Goal: Task Accomplishment & Management: Manage account settings

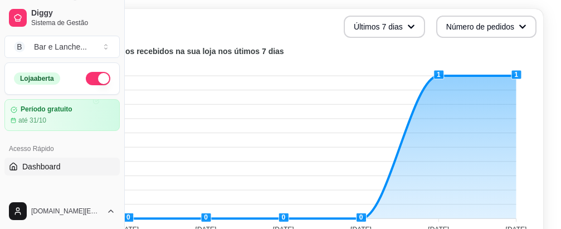
scroll to position [259, 125]
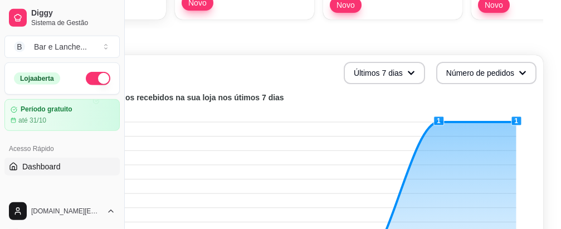
drag, startPoint x: 565, startPoint y: 2, endPoint x: 554, endPoint y: 5, distance: 11.0
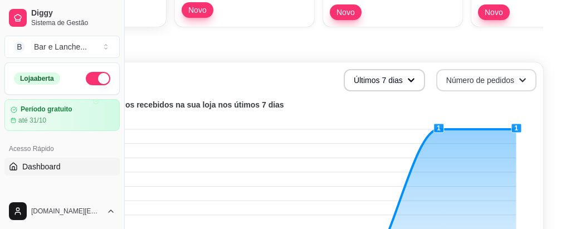
click at [520, 80] on icon "button" at bounding box center [523, 80] width 8 height 8
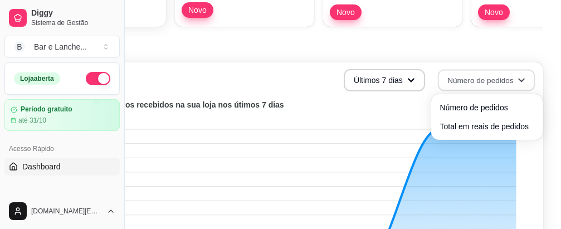
click at [433, 106] on div "Número de pedidos Total em reais de pedidos" at bounding box center [488, 117] width 112 height 46
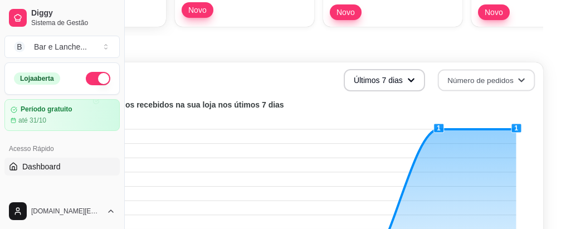
click at [422, 109] on foreignobject at bounding box center [281, 195] width 512 height 195
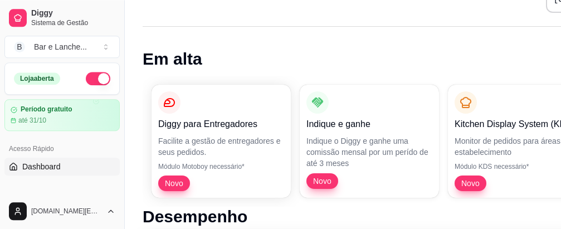
scroll to position [0, 0]
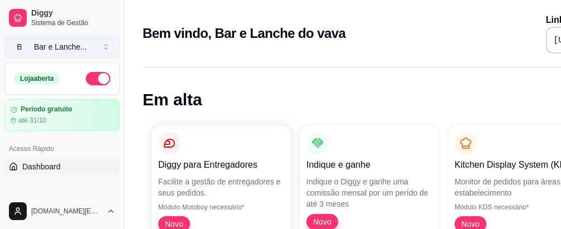
click at [106, 48] on button "B Bar e Lanche ..." at bounding box center [61, 47] width 115 height 22
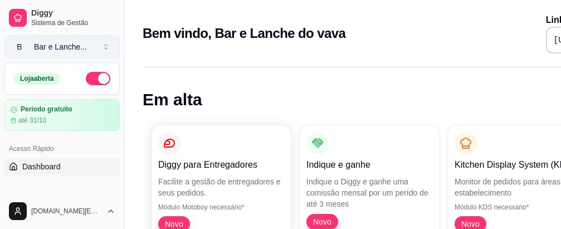
click at [106, 47] on button "B Bar e Lanche ..." at bounding box center [61, 47] width 115 height 22
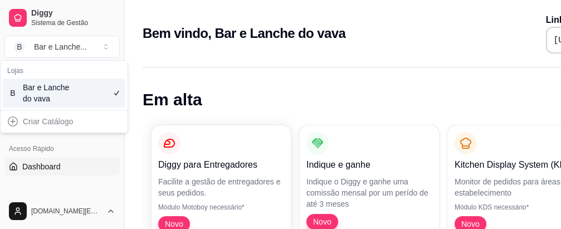
click at [64, 125] on div "Criar Catálogo" at bounding box center [64, 122] width 123 height 18
click at [64, 120] on div "Criar Catálogo" at bounding box center [64, 122] width 123 height 18
click at [100, 146] on div "Acesso Rápido" at bounding box center [61, 149] width 115 height 18
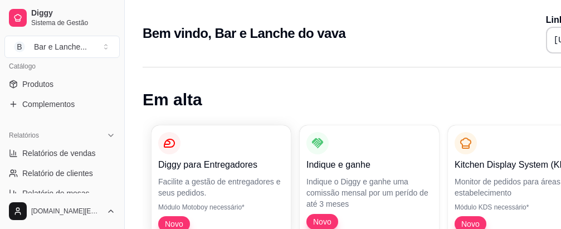
scroll to position [316, 0]
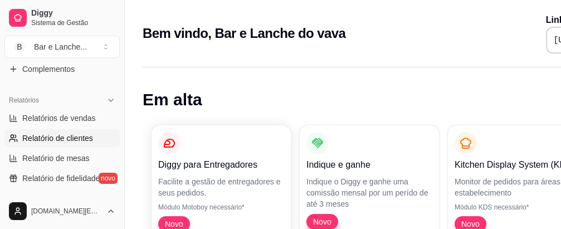
click at [77, 138] on span "Relatório de clientes" at bounding box center [57, 138] width 71 height 11
select select "30"
select select "HIGHEST_TOTAL_SPENT_WITH_ORDERS"
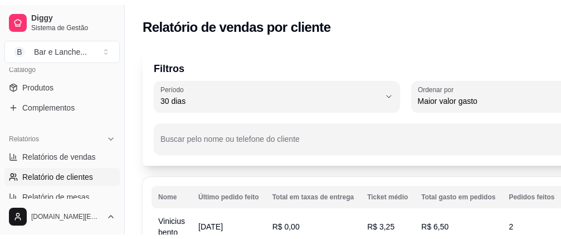
scroll to position [248, 0]
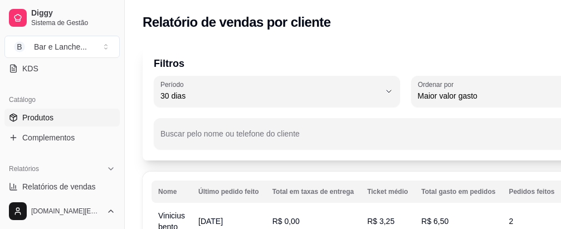
click at [71, 121] on link "Produtos" at bounding box center [61, 118] width 115 height 18
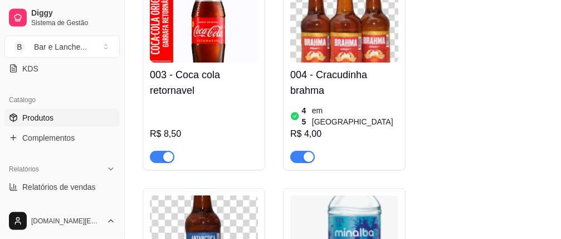
scroll to position [313, 0]
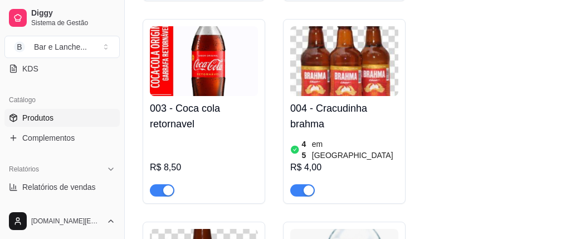
click at [371, 85] on img at bounding box center [344, 61] width 108 height 70
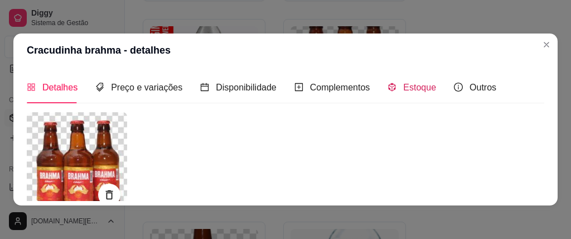
click at [393, 86] on icon "code-sandbox" at bounding box center [391, 87] width 9 height 9
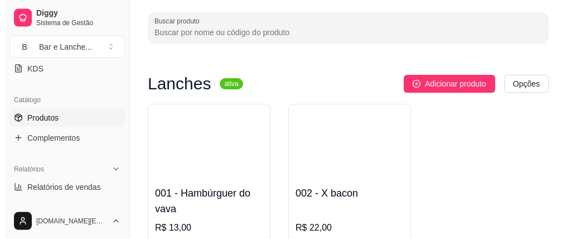
scroll to position [85, 0]
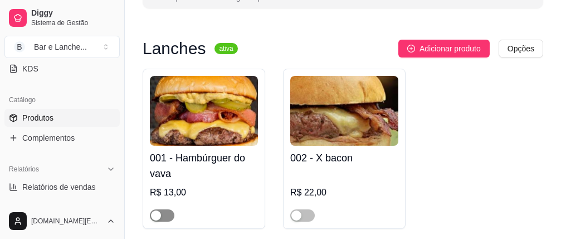
click at [161, 217] on div "button" at bounding box center [156, 215] width 10 height 10
click at [185, 213] on div at bounding box center [204, 210] width 108 height 22
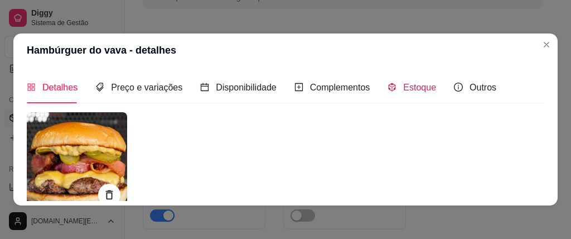
click at [396, 86] on div "Estoque" at bounding box center [411, 87] width 49 height 14
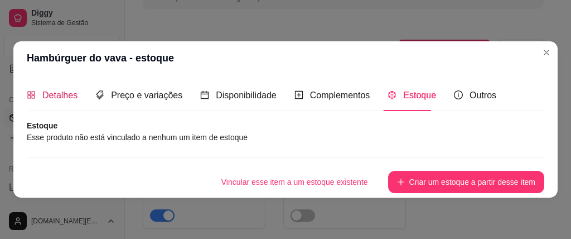
click at [59, 94] on span "Detalhes" at bounding box center [59, 94] width 35 height 9
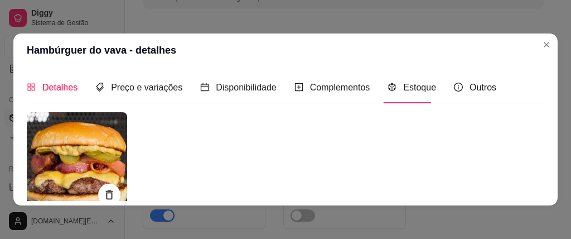
type input "Pão brioche, hambúrguer, queijo,batata palha molho e salada"
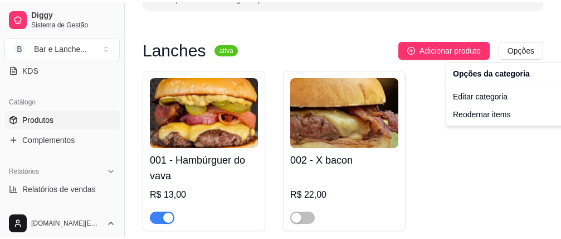
scroll to position [248, 0]
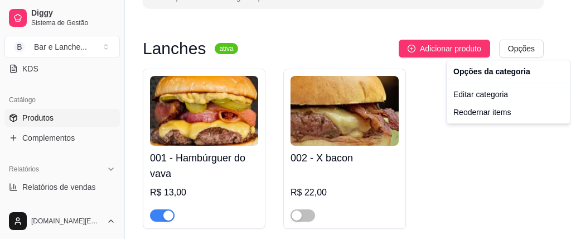
click at [565, 153] on html "Diggy Sistema de Gestão B Bar e Lanche ... Loja aberta Período gratuito até 31/…" at bounding box center [285, 34] width 571 height 239
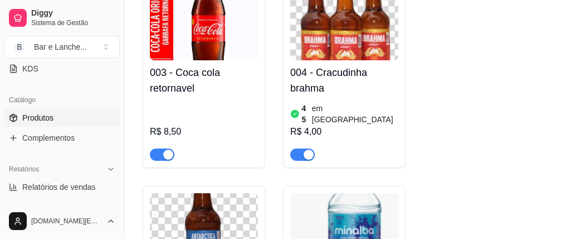
scroll to position [370, 0]
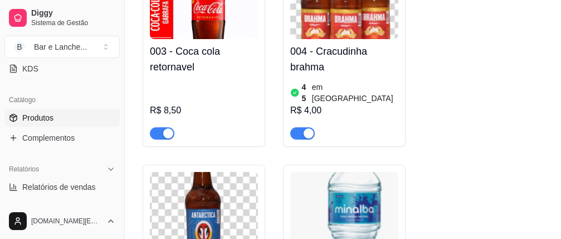
click at [308, 128] on div "button" at bounding box center [309, 133] width 10 height 10
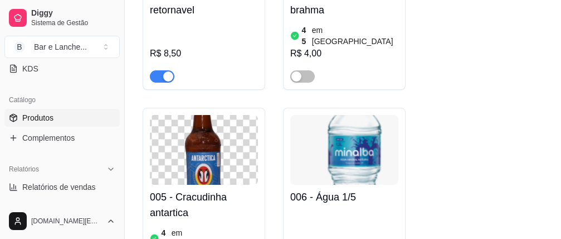
scroll to position [455, 0]
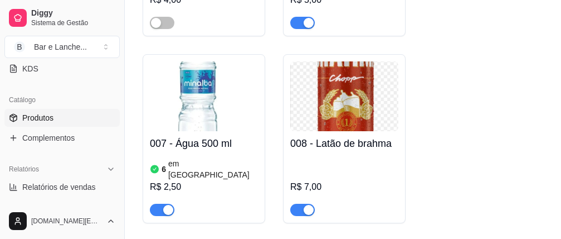
scroll to position [711, 0]
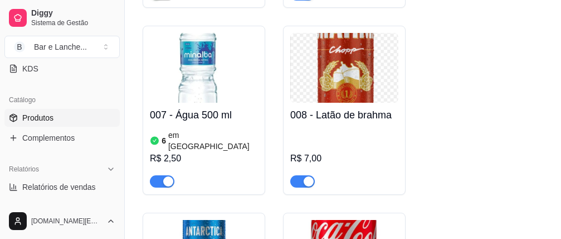
click at [308, 176] on div "button" at bounding box center [309, 181] width 10 height 10
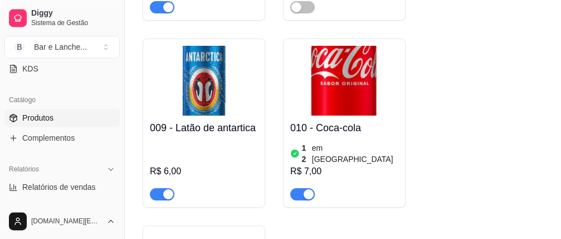
scroll to position [938, 0]
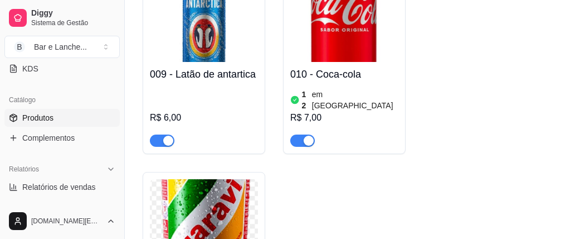
click at [168, 135] on div "button" at bounding box center [168, 140] width 10 height 10
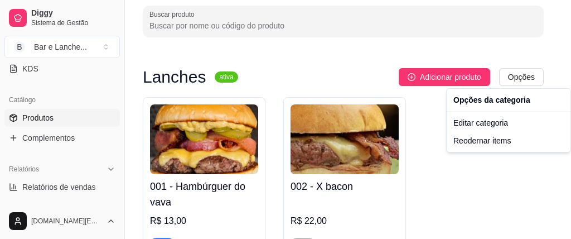
scroll to position [248, 0]
click at [495, 139] on div "Reodernar items" at bounding box center [508, 141] width 119 height 18
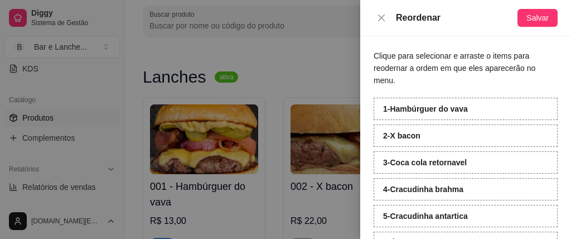
click at [462, 190] on strong "4 - Cracudinha brahma" at bounding box center [423, 189] width 80 height 9
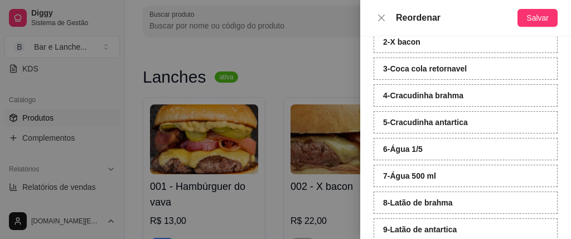
scroll to position [64, 0]
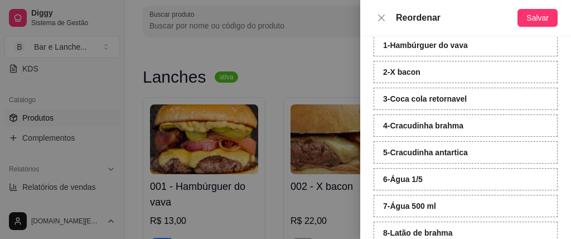
click at [454, 127] on strong "4 - Cracudinha brahma" at bounding box center [423, 125] width 80 height 9
click at [447, 128] on strong "4 - Cracudinha brahma" at bounding box center [423, 125] width 80 height 9
click at [487, 124] on div "4 - Cracudinha brahma" at bounding box center [466, 125] width 184 height 22
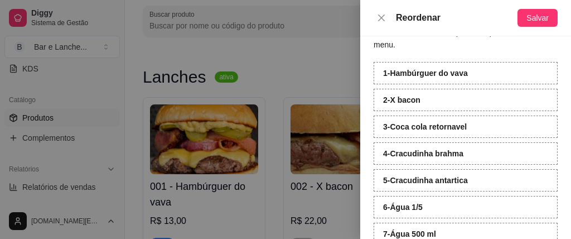
scroll to position [0, 0]
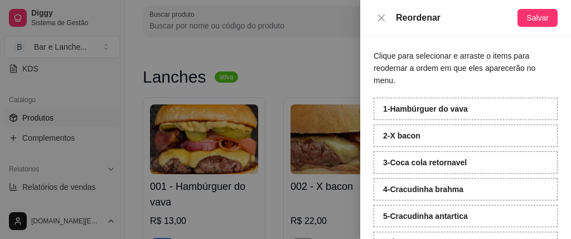
click at [462, 189] on strong "4 - Cracudinha brahma" at bounding box center [423, 189] width 80 height 9
click at [462, 190] on strong "4 - Cracudinha brahma" at bounding box center [423, 189] width 80 height 9
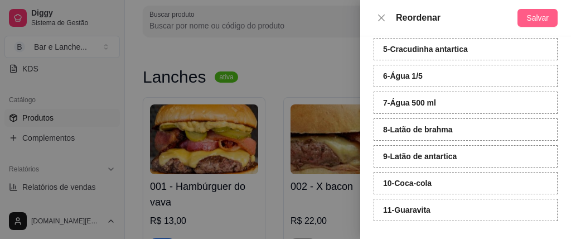
click at [531, 12] on span "Salvar" at bounding box center [537, 18] width 22 height 12
click at [446, 130] on strong "8 - Latão de brahma" at bounding box center [418, 129] width 70 height 9
click at [431, 159] on strong "9 - Latão de antartica" at bounding box center [420, 156] width 74 height 9
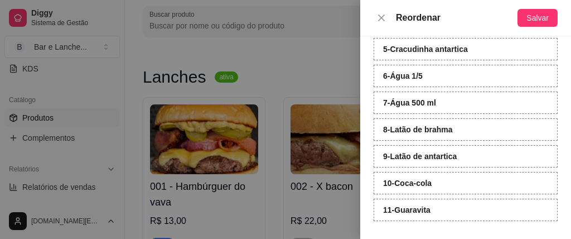
click at [430, 157] on strong "9 - Latão de antartica" at bounding box center [420, 156] width 74 height 9
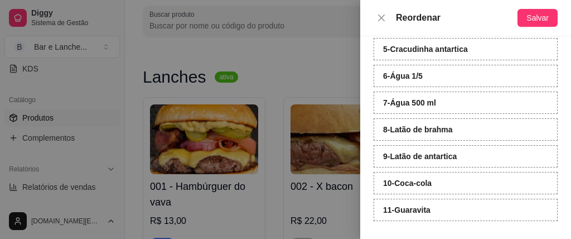
click at [372, 128] on div "Clique para selecionar e arraste o items para reodernar a ordem em que eles apa…" at bounding box center [465, 137] width 211 height 202
click at [377, 130] on div "8 - Latão de brahma" at bounding box center [466, 129] width 184 height 22
click at [369, 131] on div "Clique para selecionar e arraste o items para reodernar a ordem em que eles apa…" at bounding box center [465, 137] width 211 height 202
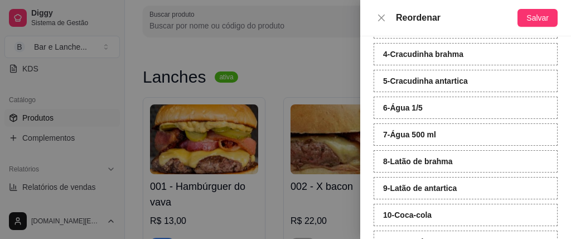
scroll to position [71, 0]
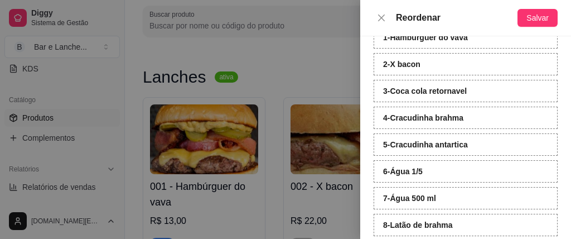
click at [370, 90] on div "Clique para selecionar e arraste o items para reodernar a ordem em que eles apa…" at bounding box center [465, 137] width 211 height 202
click at [364, 115] on div "Clique para selecionar e arraste o items para reodernar a ordem em que eles apa…" at bounding box center [465, 137] width 211 height 202
click at [401, 119] on strong "4 - Cracudinha brahma" at bounding box center [423, 117] width 80 height 9
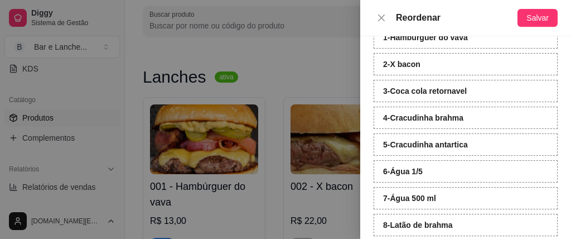
click at [401, 119] on strong "4 - Cracudinha brahma" at bounding box center [423, 117] width 80 height 9
click at [444, 171] on div "6 - Água 1/5" at bounding box center [466, 171] width 184 height 22
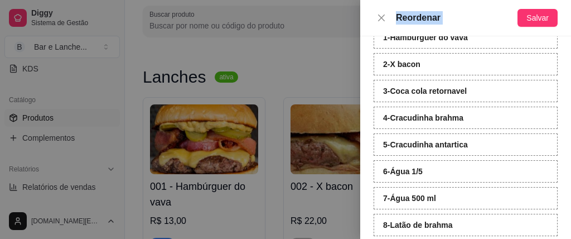
click at [368, 108] on div "Clique para selecionar e arraste o items para reodernar a ordem em que eles apa…" at bounding box center [465, 137] width 211 height 202
click at [391, 124] on div "4 - Cracudinha brahma" at bounding box center [466, 117] width 184 height 22
click at [365, 124] on div "Clique para selecionar e arraste o items para reodernar a ordem em que eles apa…" at bounding box center [465, 137] width 211 height 202
click at [419, 147] on strong "5 - Cracudinha antartica" at bounding box center [425, 144] width 85 height 9
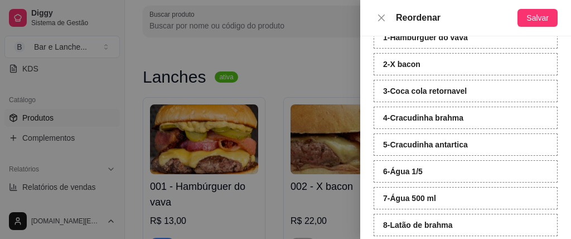
click at [419, 147] on strong "5 - Cracudinha antartica" at bounding box center [425, 144] width 85 height 9
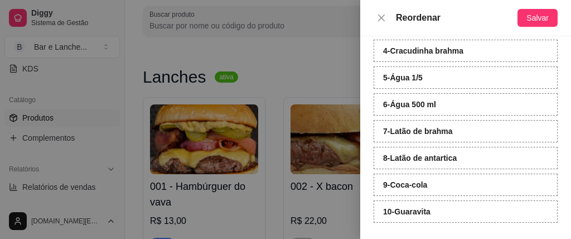
scroll to position [167, 0]
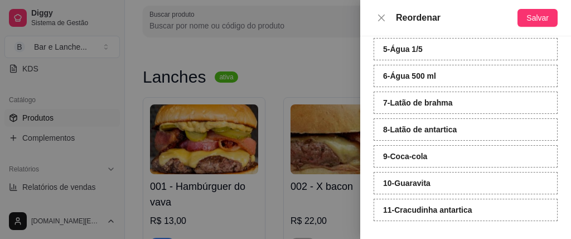
click at [408, 158] on strong "9 - Coca-cola" at bounding box center [405, 156] width 44 height 9
click at [406, 157] on strong "9 - Coca-cola" at bounding box center [405, 156] width 44 height 9
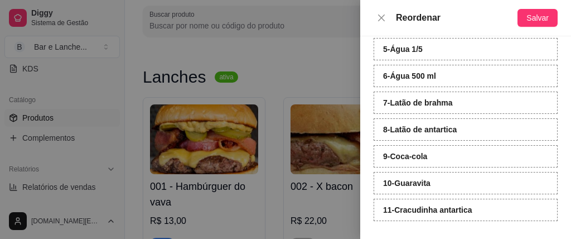
click at [406, 157] on strong "9 - Coca-cola" at bounding box center [405, 156] width 44 height 9
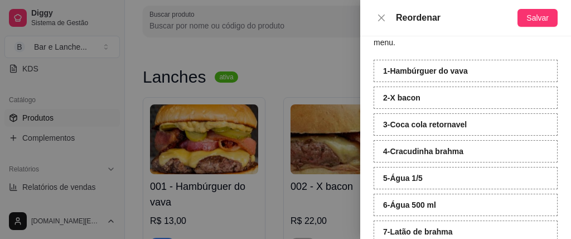
scroll to position [0, 0]
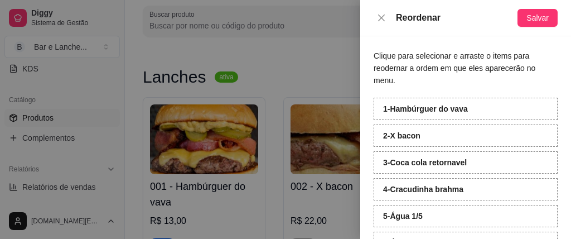
click at [439, 192] on strong "4 - Cracudinha brahma" at bounding box center [423, 189] width 80 height 9
click at [429, 190] on strong "4 - Cracudinha brahma" at bounding box center [423, 189] width 80 height 9
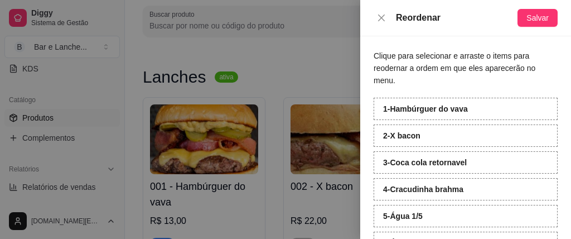
click at [429, 190] on strong "4 - Cracudinha brahma" at bounding box center [423, 189] width 80 height 9
click at [429, 191] on strong "4 - Cracudinha brahma" at bounding box center [423, 189] width 80 height 9
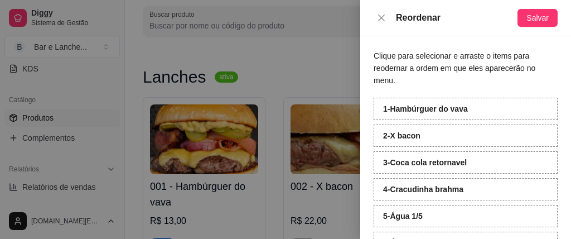
click at [413, 187] on strong "4 - Cracudinha brahma" at bounding box center [423, 189] width 80 height 9
click at [419, 198] on div "4 - Cracudinha brahma" at bounding box center [466, 189] width 184 height 22
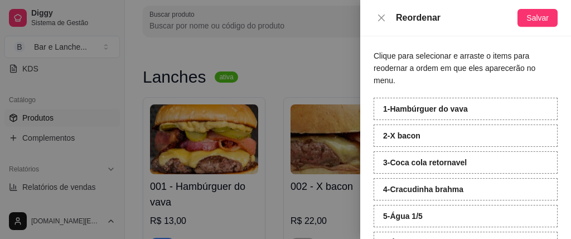
click at [419, 191] on strong "4 - Cracudinha brahma" at bounding box center [423, 189] width 80 height 9
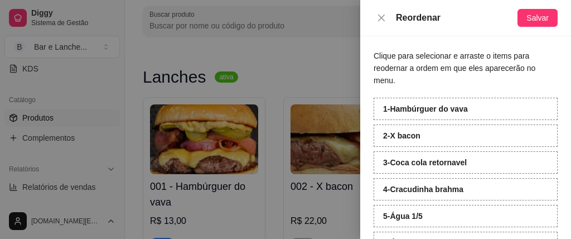
click at [419, 200] on div "4 - Cracudinha brahma" at bounding box center [466, 189] width 184 height 22
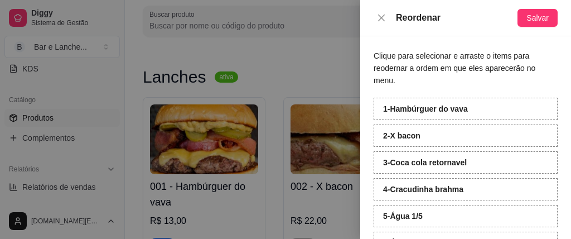
click at [419, 200] on div "4 - Cracudinha brahma" at bounding box center [466, 189] width 184 height 22
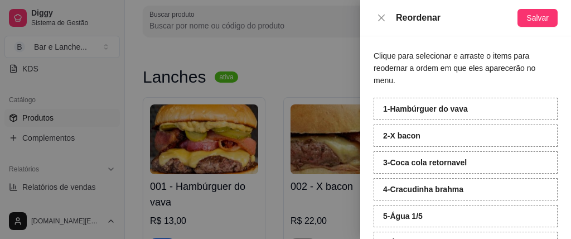
click at [419, 200] on div "4 - Cracudinha brahma" at bounding box center [466, 189] width 184 height 22
click at [417, 200] on div "4 - Cracudinha brahma" at bounding box center [466, 189] width 184 height 22
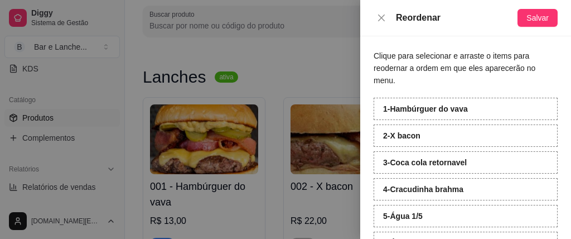
click at [417, 199] on div "4 - Cracudinha brahma" at bounding box center [466, 189] width 184 height 22
click at [417, 198] on div "4 - Cracudinha brahma" at bounding box center [466, 189] width 184 height 22
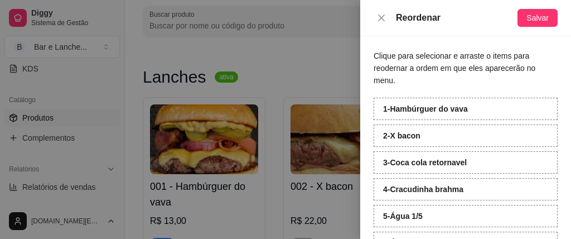
click at [417, 198] on div "4 - Cracudinha brahma" at bounding box center [466, 189] width 184 height 22
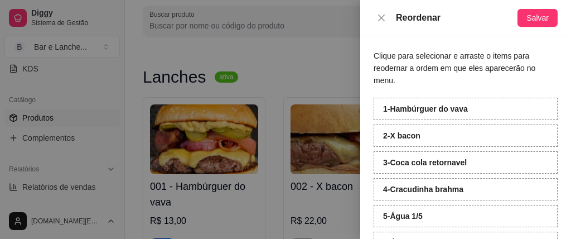
click at [417, 198] on div "4 - Cracudinha brahma" at bounding box center [466, 189] width 184 height 22
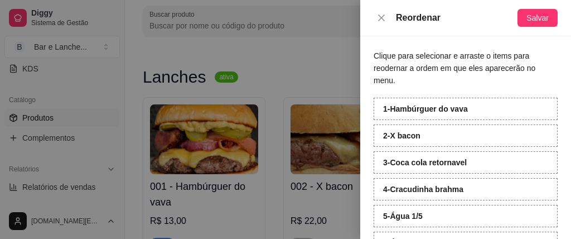
click at [417, 198] on div "4 - Cracudinha brahma" at bounding box center [466, 189] width 184 height 22
click at [417, 197] on div "4 - Cracudinha brahma" at bounding box center [466, 189] width 184 height 22
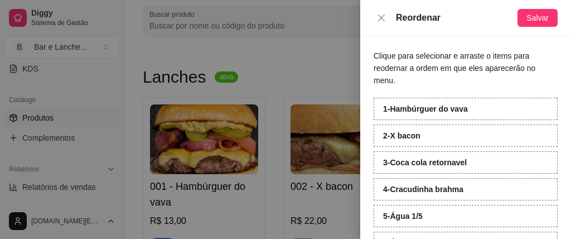
click at [417, 197] on div "4 - Cracudinha brahma" at bounding box center [466, 189] width 184 height 22
click at [471, 191] on div "4 - Cracudinha brahma" at bounding box center [466, 189] width 184 height 22
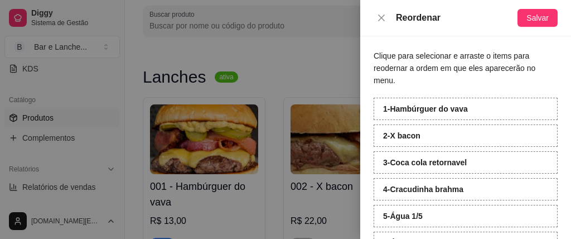
click at [471, 191] on div "4 - Cracudinha brahma" at bounding box center [466, 189] width 184 height 22
click at [466, 189] on div "4 - Cracudinha brahma" at bounding box center [466, 189] width 184 height 22
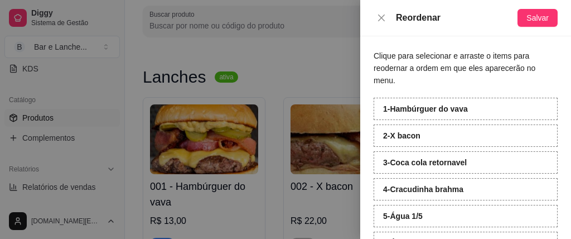
click at [466, 189] on div "4 - Cracudinha brahma" at bounding box center [466, 189] width 184 height 22
click at [466, 190] on div "4 - Cracudinha brahma" at bounding box center [466, 189] width 184 height 22
click at [467, 190] on div "4 - Cracudinha brahma" at bounding box center [466, 189] width 184 height 22
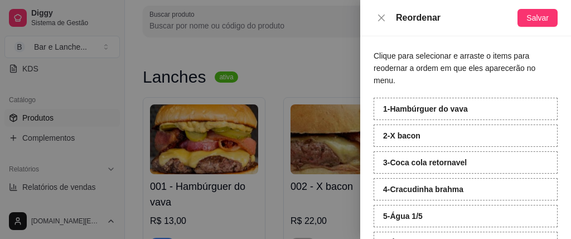
click at [432, 193] on strong "4 - Cracudinha brahma" at bounding box center [423, 189] width 80 height 9
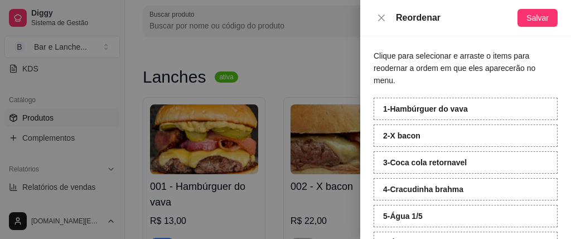
click at [432, 193] on strong "4 - Cracudinha brahma" at bounding box center [423, 189] width 80 height 9
click at [407, 196] on div "4 - Cracudinha brahma" at bounding box center [466, 189] width 184 height 22
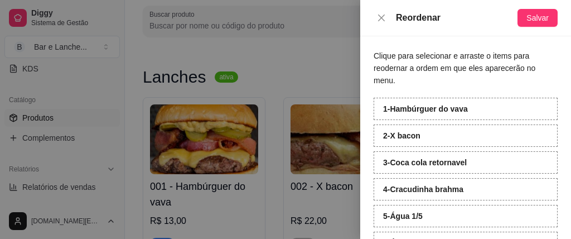
click at [408, 198] on div "1 - Hambúrguer do vava 2 - X bacon 3 - Coca cola retornavel 4 - Cracudinha brah…" at bounding box center [466, 243] width 184 height 290
click at [408, 198] on div "4 - Cracudinha brahma" at bounding box center [466, 189] width 184 height 22
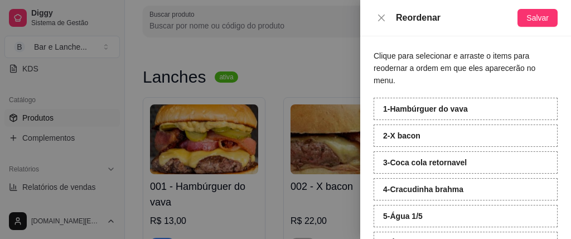
click at [389, 197] on div "4 - Cracudinha brahma" at bounding box center [466, 189] width 184 height 22
click at [461, 185] on strong "4 - Cracudinha brahma" at bounding box center [423, 189] width 80 height 9
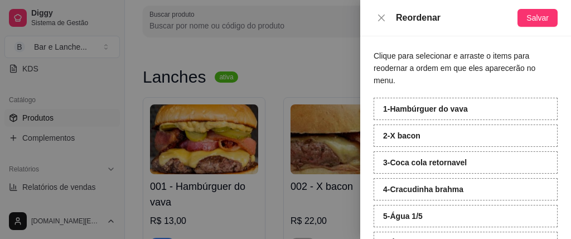
click at [461, 185] on strong "4 - Cracudinha brahma" at bounding box center [423, 189] width 80 height 9
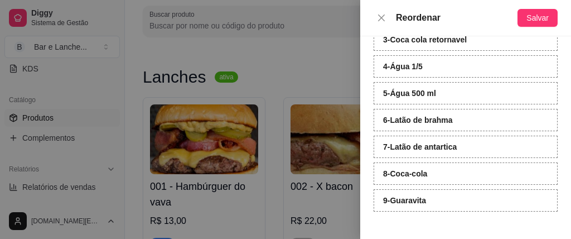
scroll to position [167, 0]
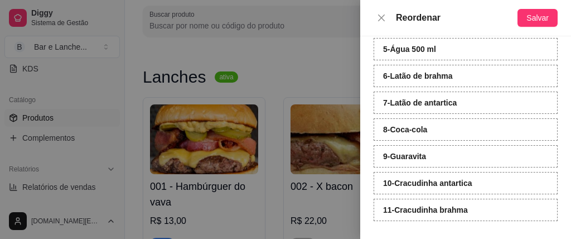
click at [439, 86] on div "6 - Latão de brahma" at bounding box center [466, 76] width 184 height 22
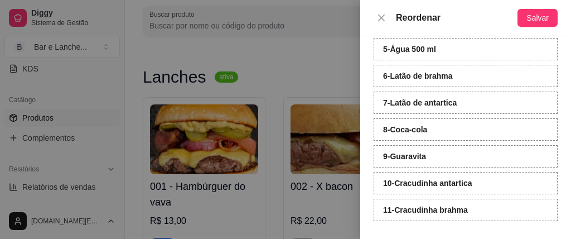
click at [439, 86] on div "6 - Latão de brahma" at bounding box center [466, 76] width 184 height 22
click at [435, 76] on strong "6 - Latão de antartica" at bounding box center [420, 75] width 74 height 9
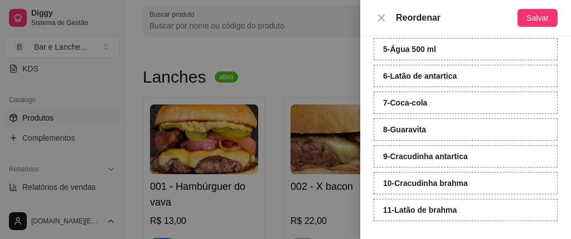
click at [435, 76] on strong "6 - Latão de antartica" at bounding box center [420, 75] width 74 height 9
click at [435, 79] on strong "6 - Latão de antartica" at bounding box center [420, 75] width 74 height 9
click at [424, 80] on strong "6 - Latão de antartica" at bounding box center [420, 75] width 74 height 9
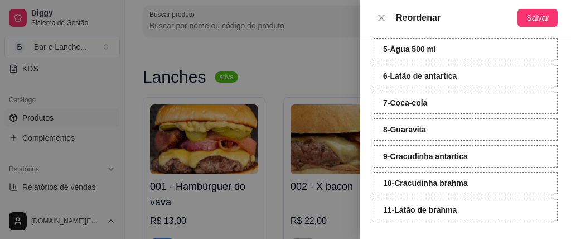
click at [424, 80] on strong "6 - Latão de antartica" at bounding box center [420, 75] width 74 height 9
click at [412, 85] on div "6 - Latão de antartica" at bounding box center [466, 76] width 184 height 22
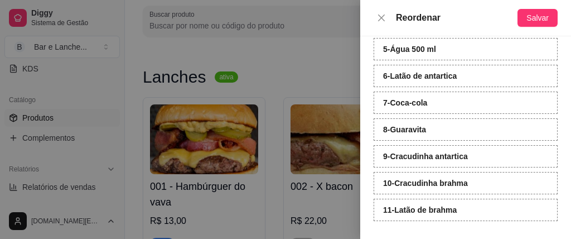
click at [412, 85] on div "6 - Latão de antartica" at bounding box center [466, 76] width 184 height 22
click at [419, 77] on strong "6 - Latão de antartica" at bounding box center [420, 75] width 74 height 9
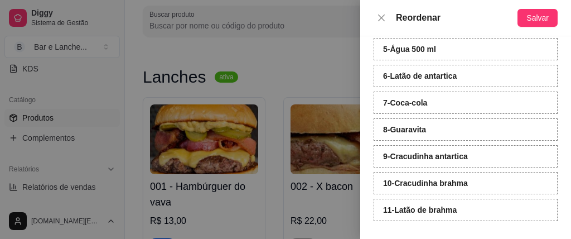
click at [419, 77] on strong "6 - Latão de antartica" at bounding box center [420, 75] width 74 height 9
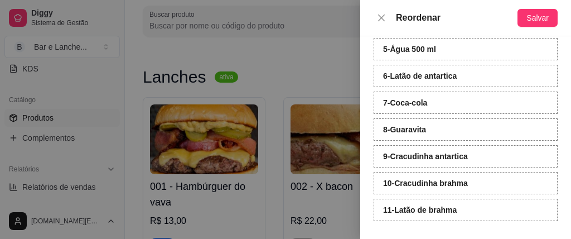
click at [419, 77] on strong "6 - Latão de antartica" at bounding box center [420, 75] width 74 height 9
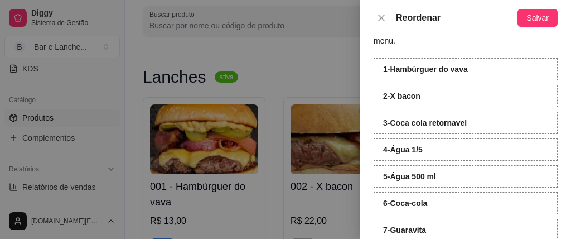
scroll to position [0, 0]
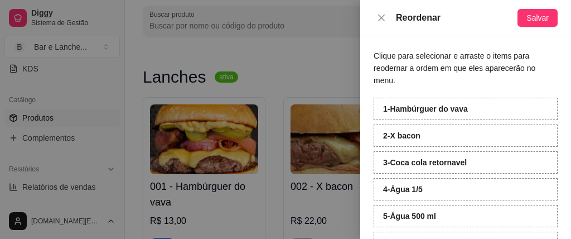
click at [446, 163] on strong "3 - Coca cola retornavel" at bounding box center [425, 162] width 84 height 9
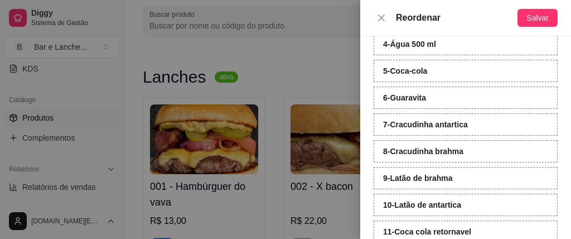
scroll to position [156, 0]
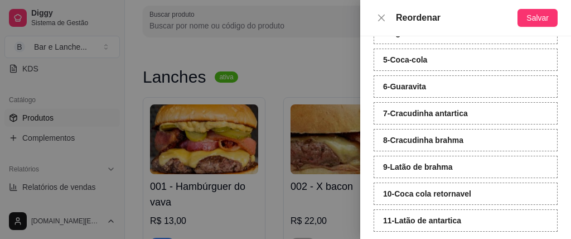
click at [428, 193] on strong "10 - Coca cola retornavel" at bounding box center [427, 193] width 88 height 9
click at [429, 197] on strong "10 - Coca cola retornavel" at bounding box center [427, 193] width 88 height 9
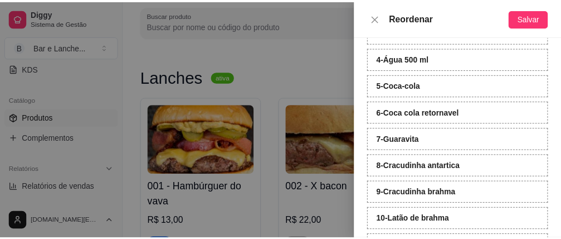
scroll to position [167, 0]
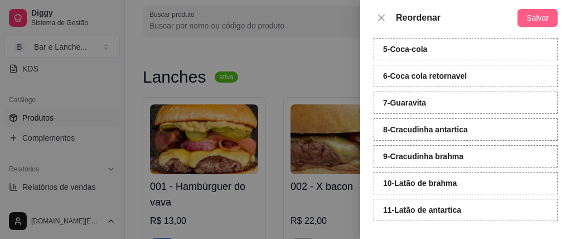
click at [543, 14] on span "Salvar" at bounding box center [537, 18] width 22 height 12
click at [380, 16] on icon "close" at bounding box center [381, 17] width 9 height 9
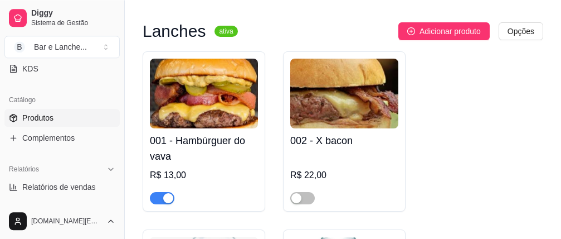
scroll to position [352, 0]
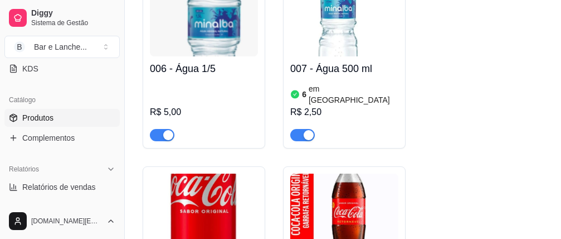
drag, startPoint x: 566, startPoint y: 231, endPoint x: 455, endPoint y: 211, distance: 112.9
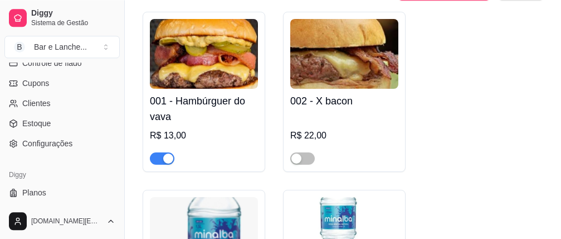
scroll to position [564, 0]
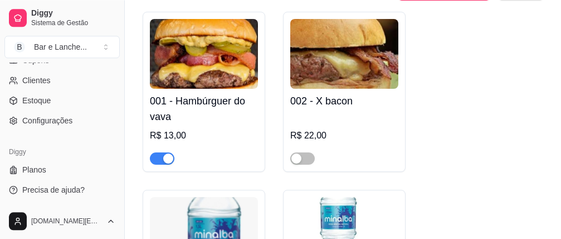
click at [119, 62] on div "Diggy Sistema de Gestão B Bar e Lanche ..." at bounding box center [62, 31] width 124 height 62
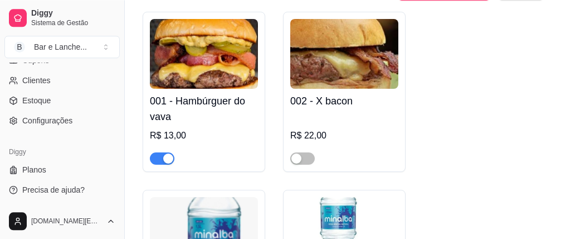
click at [119, 62] on div "Diggy Sistema de Gestão B Bar e Lanche ..." at bounding box center [62, 31] width 124 height 62
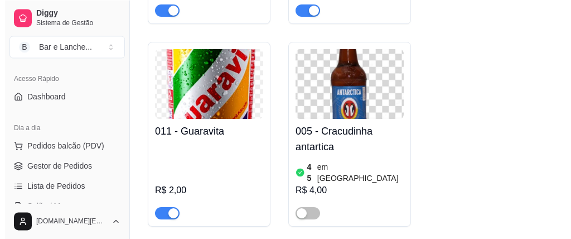
scroll to position [580, 0]
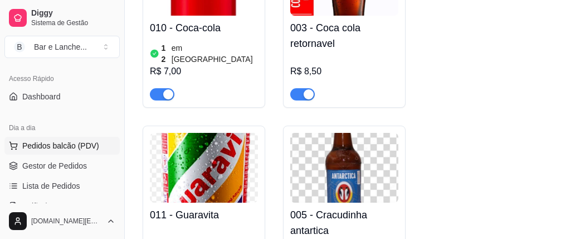
click at [77, 147] on span "Pedidos balcão (PDV)" at bounding box center [60, 145] width 77 height 11
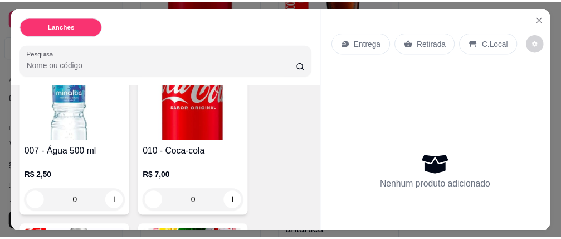
scroll to position [316, 0]
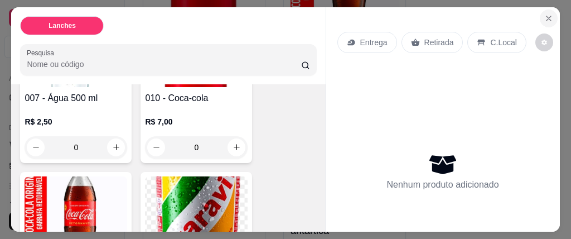
click at [544, 14] on icon "Close" at bounding box center [548, 18] width 9 height 9
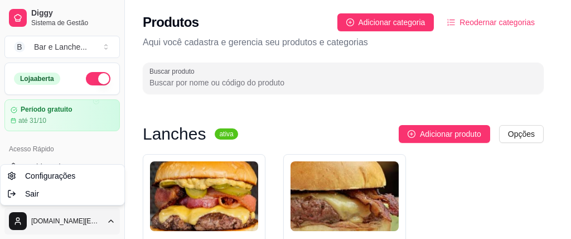
click at [117, 147] on html "Diggy Sistema de Gestão B Bar e Lanche ... Loja aberta Período gratuito até 31/…" at bounding box center [285, 119] width 571 height 239
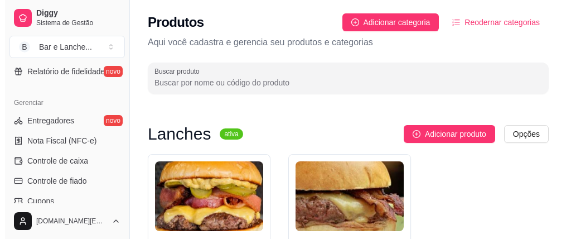
scroll to position [458, 0]
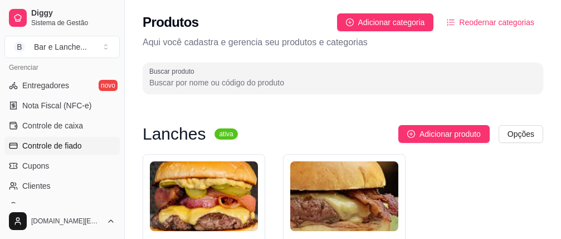
click at [88, 146] on link "Controle de fiado" at bounding box center [61, 146] width 115 height 18
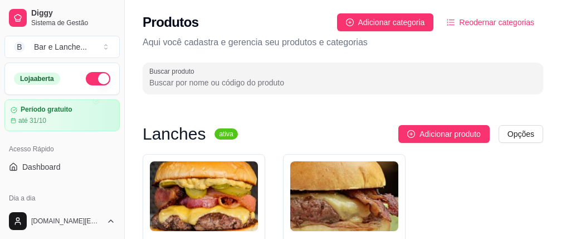
select select "30"
select select "HIGHEST_TOTAL_SPENT_WITH_ORDERS"
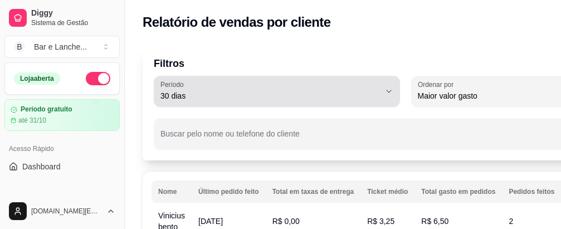
click at [382, 86] on button "Período 30 dias" at bounding box center [277, 91] width 246 height 31
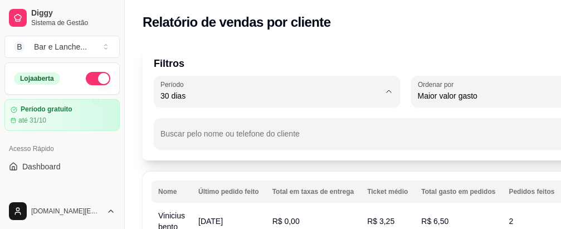
click at [410, 58] on p "Filtros" at bounding box center [405, 64] width 503 height 16
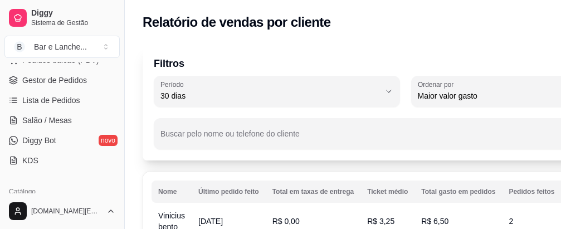
scroll to position [211, 0]
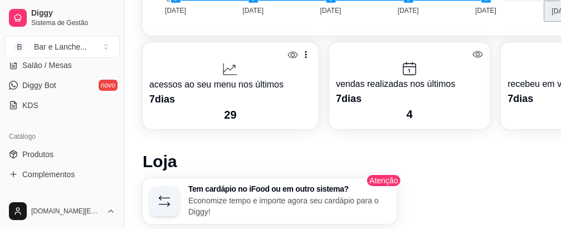
scroll to position [540, 0]
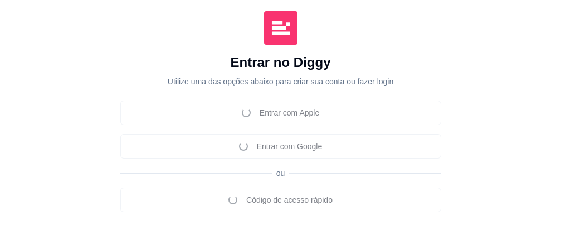
scroll to position [237, 0]
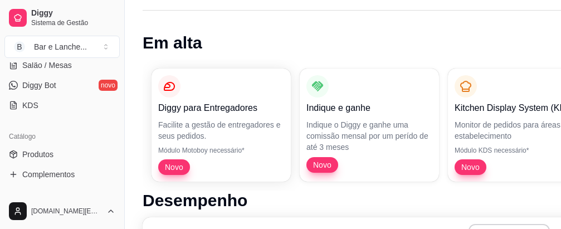
scroll to position [85, 0]
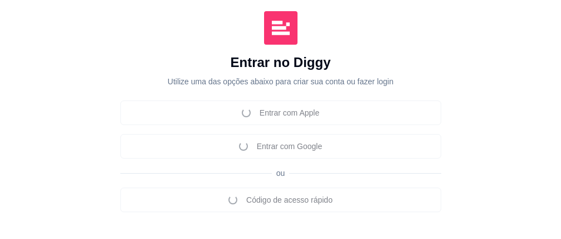
scroll to position [237, 0]
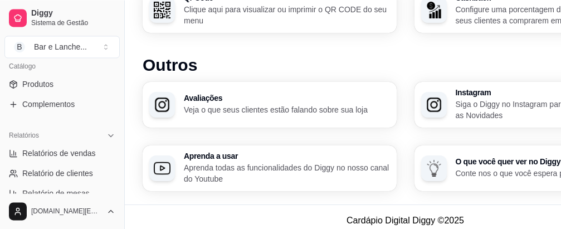
scroll to position [771, 0]
click at [384, 157] on div "Avaliações Veja o que seus clientes estão falando sobre sua loja Instagram Siga…" at bounding box center [406, 135] width 526 height 109
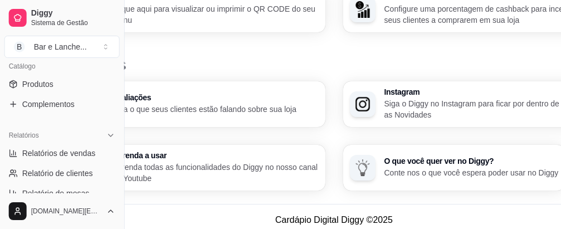
scroll to position [771, 125]
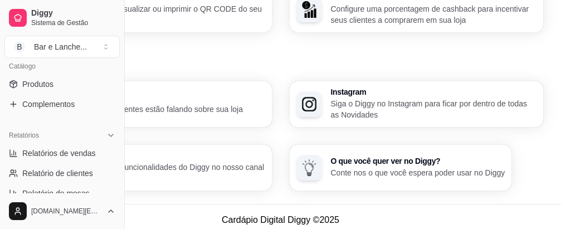
click at [265, 162] on p "Aprenda todas as funcionalidades do Diggy no nosso canal do Youtube" at bounding box center [162, 173] width 206 height 22
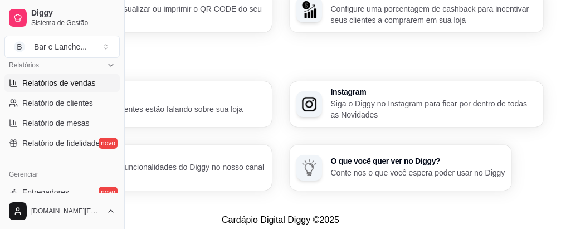
click at [86, 84] on span "Relatórios de vendas" at bounding box center [59, 82] width 74 height 11
select select "ALL"
select select "0"
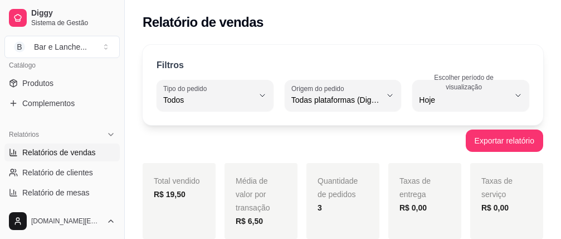
scroll to position [105, 0]
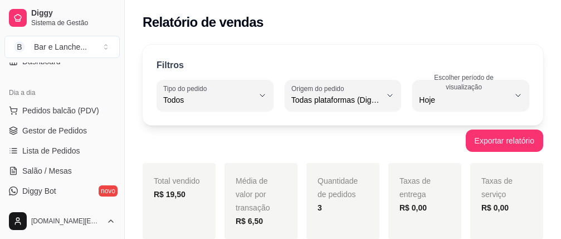
click at [120, 65] on button "Toggle Sidebar" at bounding box center [124, 119] width 9 height 239
click at [157, 65] on div "Filtros" at bounding box center [343, 66] width 373 height 14
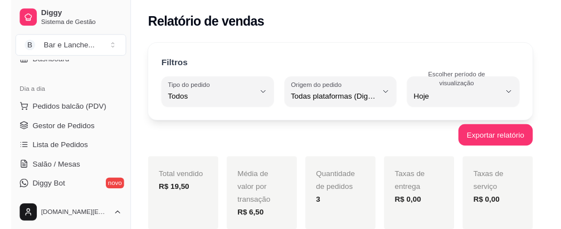
scroll to position [0, 0]
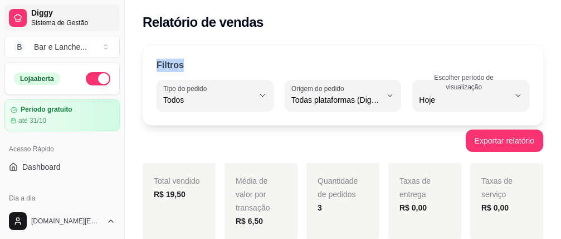
click at [55, 16] on span "Diggy" at bounding box center [73, 13] width 84 height 10
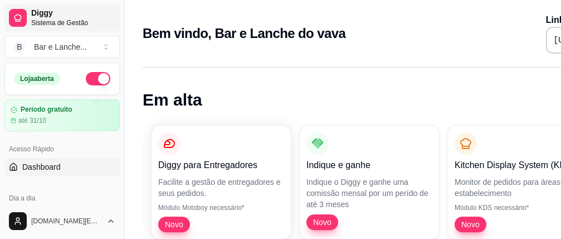
click at [55, 16] on span "Diggy" at bounding box center [73, 13] width 84 height 10
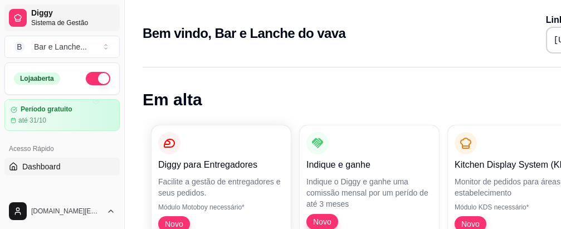
click at [55, 16] on span "Diggy" at bounding box center [73, 13] width 84 height 10
click at [57, 21] on span "Sistema de Gestão" at bounding box center [73, 22] width 84 height 9
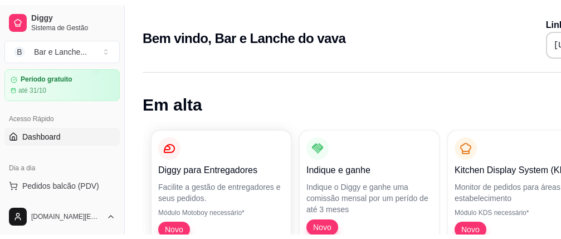
scroll to position [176, 0]
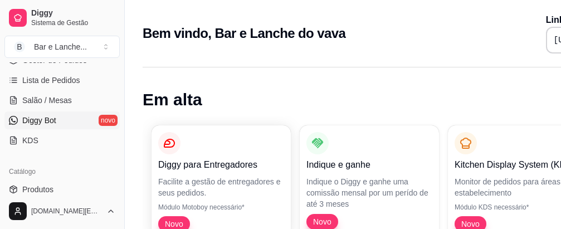
click at [47, 121] on span "Diggy Bot" at bounding box center [39, 120] width 34 height 11
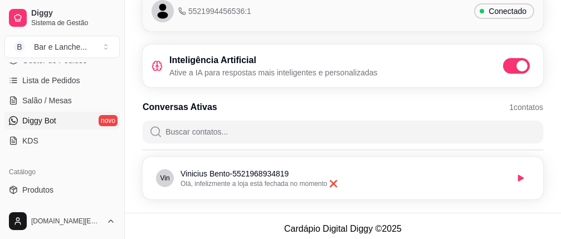
scroll to position [64, 0]
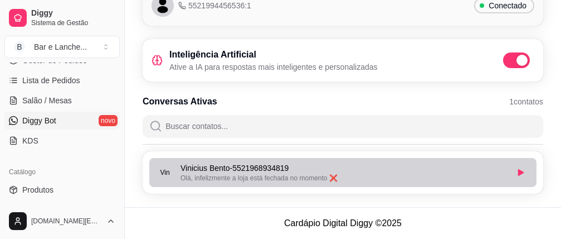
click at [332, 177] on span "Olá, infelizmente a loja está fechada no momento ❌" at bounding box center [259, 178] width 157 height 8
click at [332, 178] on span "Olá, infelizmente a loja está fechada no momento ❌" at bounding box center [259, 178] width 157 height 8
click at [521, 173] on icon "button" at bounding box center [522, 172] width 6 height 7
click at [521, 169] on icon "button" at bounding box center [521, 172] width 7 height 7
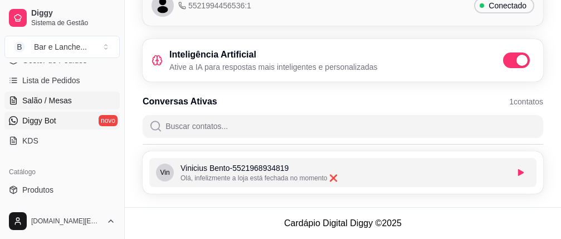
click at [95, 102] on link "Salão / Mesas" at bounding box center [61, 100] width 115 height 18
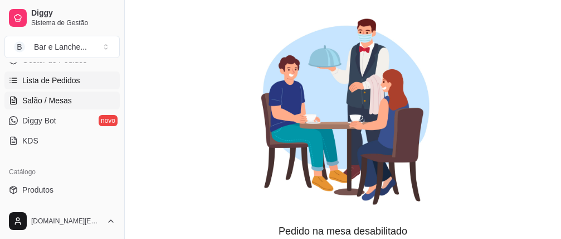
click at [86, 84] on link "Lista de Pedidos" at bounding box center [61, 80] width 115 height 18
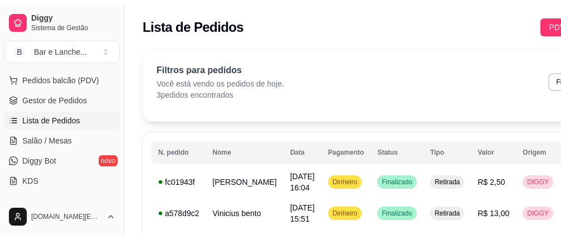
scroll to position [176, 0]
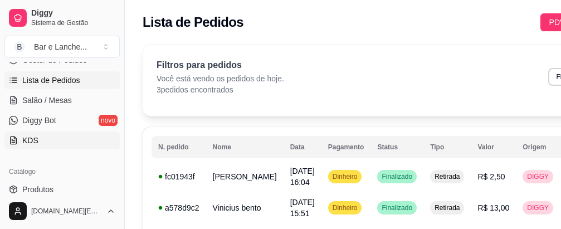
click at [62, 139] on link "KDS" at bounding box center [61, 141] width 115 height 18
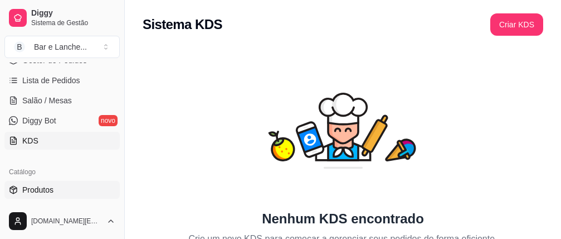
click at [65, 186] on link "Produtos" at bounding box center [61, 190] width 115 height 18
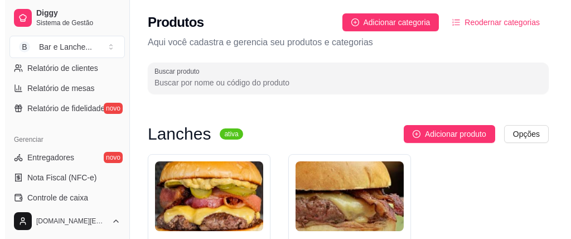
scroll to position [422, 0]
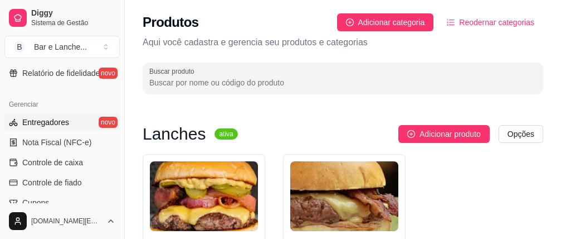
click at [73, 121] on link "Entregadores novo" at bounding box center [61, 122] width 115 height 18
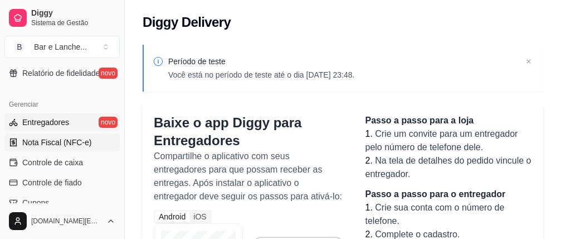
click at [70, 143] on span "Nota Fiscal (NFC-e)" at bounding box center [56, 142] width 69 height 11
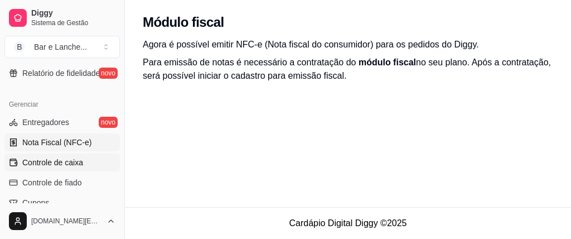
click at [65, 163] on span "Controle de caixa" at bounding box center [52, 162] width 61 height 11
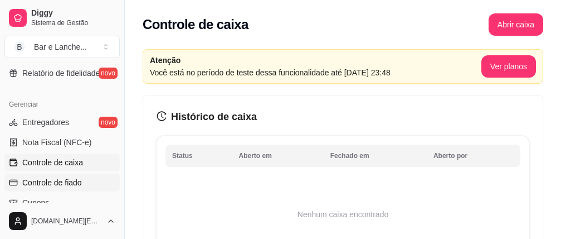
click at [55, 183] on span "Controle de fiado" at bounding box center [52, 182] width 60 height 11
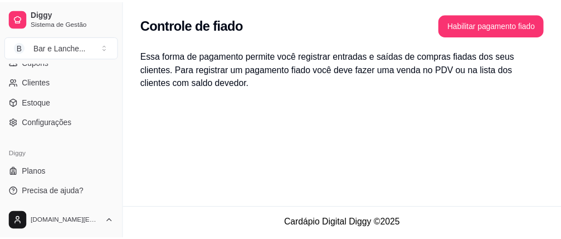
scroll to position [527, 0]
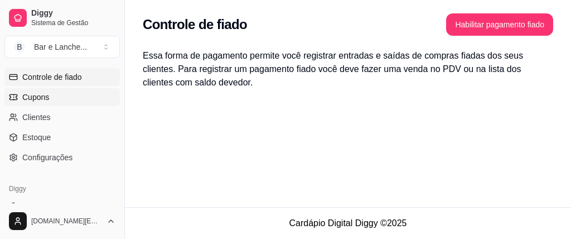
click at [87, 99] on link "Cupons" at bounding box center [61, 97] width 115 height 18
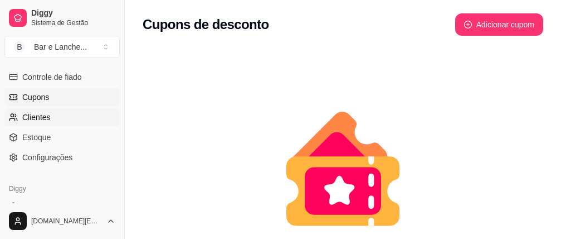
click at [84, 114] on link "Clientes" at bounding box center [61, 117] width 115 height 18
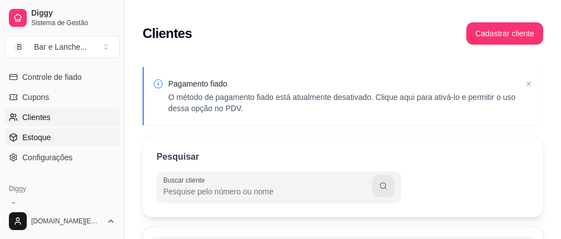
click at [74, 133] on link "Estoque" at bounding box center [61, 137] width 115 height 18
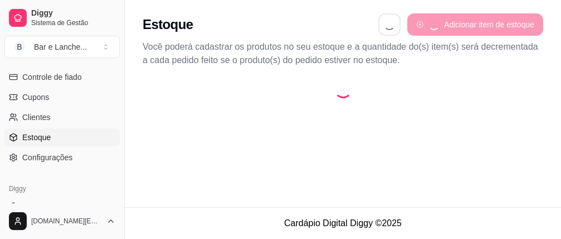
select select "QUANTITY_ORDER"
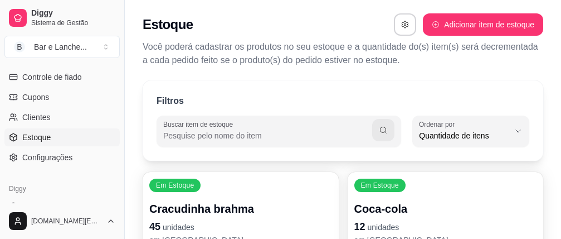
scroll to position [9, 0]
click at [68, 157] on span "Configurações" at bounding box center [47, 157] width 50 height 11
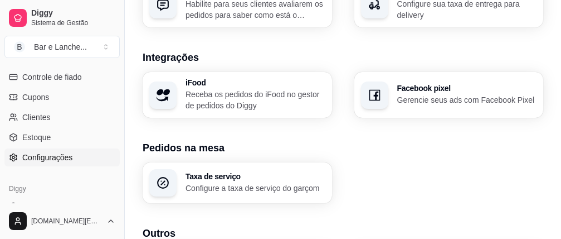
scroll to position [562, 0]
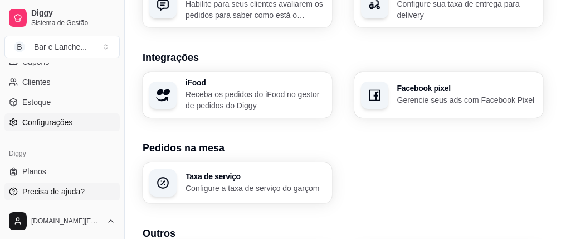
click at [97, 194] on link "Precisa de ajuda?" at bounding box center [61, 191] width 115 height 18
click at [90, 196] on link "Precisa de ajuda?" at bounding box center [61, 191] width 115 height 18
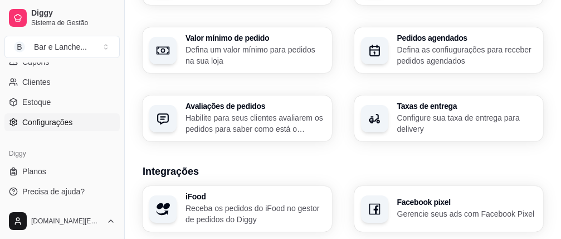
scroll to position [442, 0]
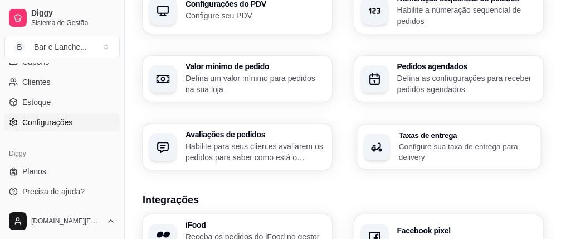
click at [399, 141] on p "Configure sua taxa de entrega para delivery" at bounding box center [466, 152] width 135 height 22
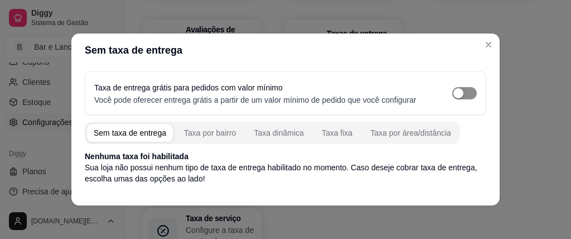
click at [453, 93] on div "button" at bounding box center [458, 93] width 10 height 10
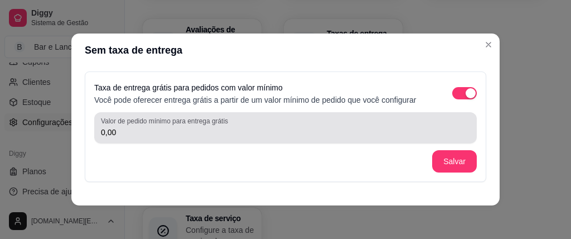
click at [303, 138] on div "0,00" at bounding box center [285, 128] width 369 height 22
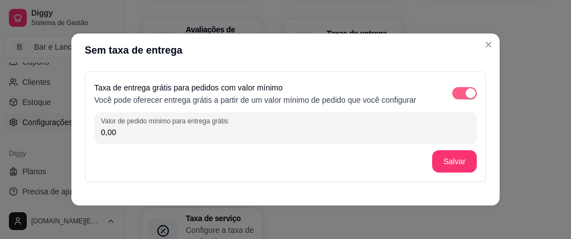
click at [466, 93] on div "button" at bounding box center [471, 93] width 10 height 10
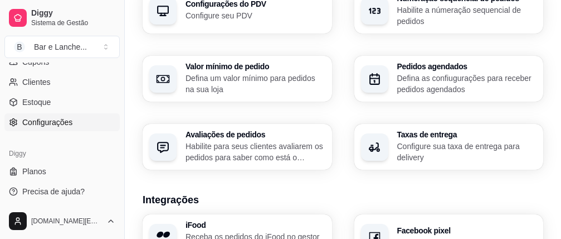
click at [244, 141] on p "Habilite para seus clientes avaliarem os pedidos para saber como está o feedbac…" at bounding box center [256, 152] width 140 height 22
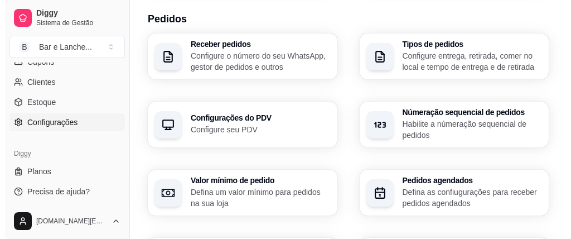
scroll to position [299, 0]
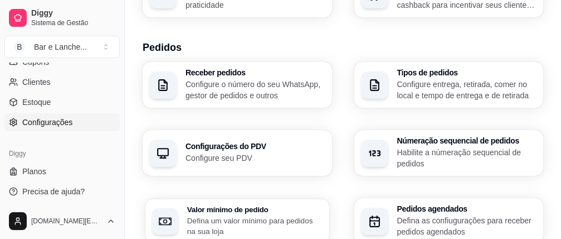
click at [323, 215] on p "Defina um valor mínimo para pedidos na sua loja" at bounding box center [254, 226] width 135 height 22
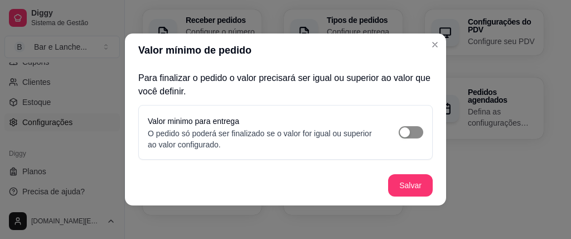
click at [400, 130] on div "button" at bounding box center [405, 132] width 10 height 10
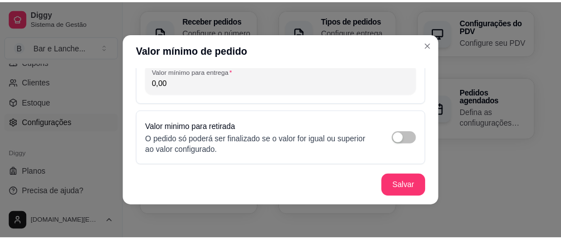
scroll to position [100, 0]
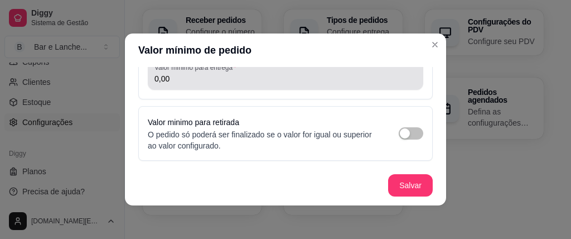
click at [289, 83] on input "0,00" at bounding box center [285, 78] width 262 height 11
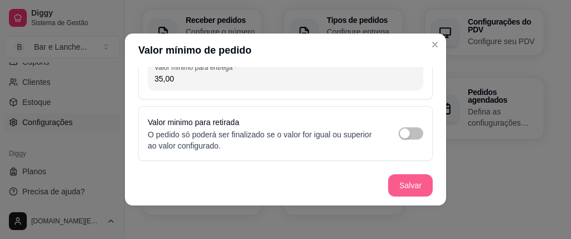
type input "35,00"
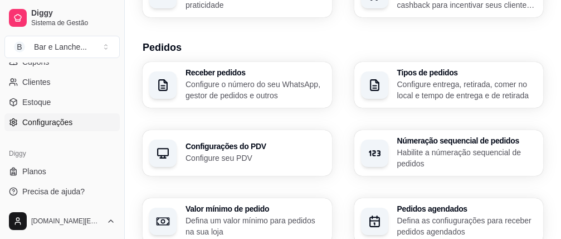
click at [332, 130] on div "Configurações do PDV Configure seu PDV" at bounding box center [238, 153] width 190 height 46
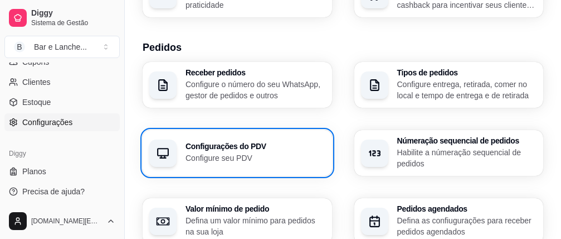
scroll to position [271, 0]
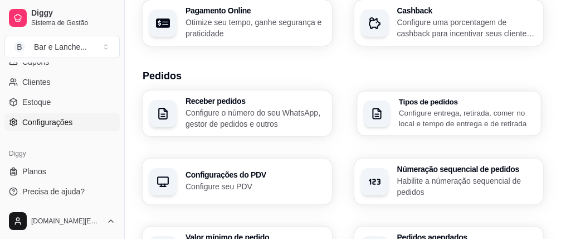
click at [399, 107] on p "Configure entrega, retirada, comer no local e tempo de entrega e de retirada" at bounding box center [466, 118] width 135 height 22
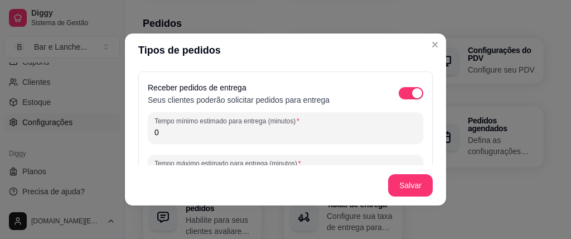
click at [244, 133] on input "0" at bounding box center [285, 132] width 262 height 11
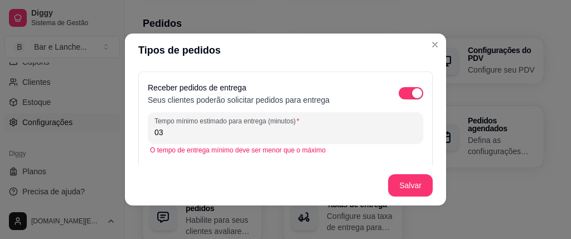
type input "0"
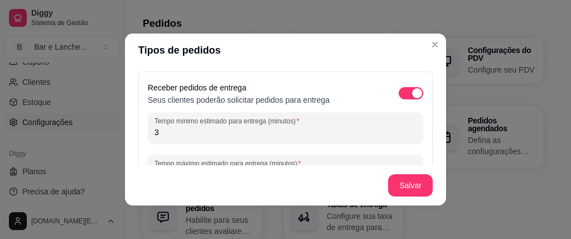
type input "30"
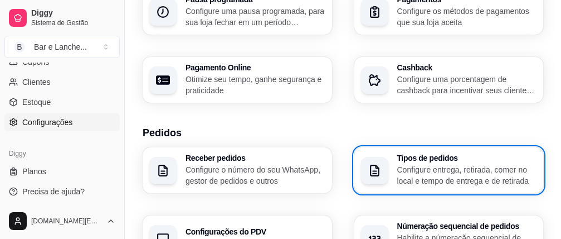
scroll to position [186, 0]
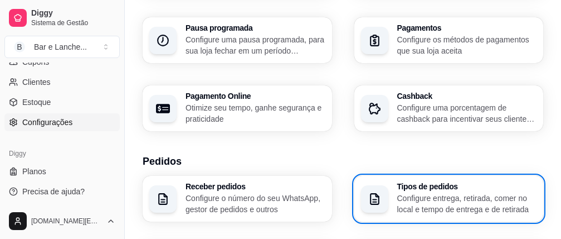
click at [243, 102] on p "Otimize seu tempo, ganhe segurança e praticidade" at bounding box center [256, 113] width 140 height 22
select select "4.98"
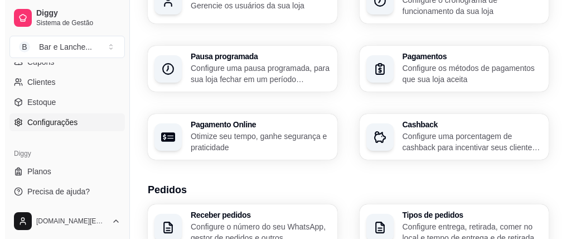
scroll to position [129, 0]
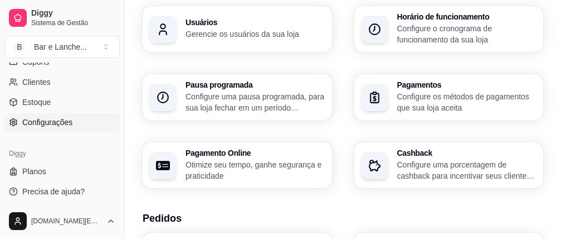
click at [398, 32] on p "Configure o cronograma de funcionamento da sua loja" at bounding box center [468, 34] width 140 height 22
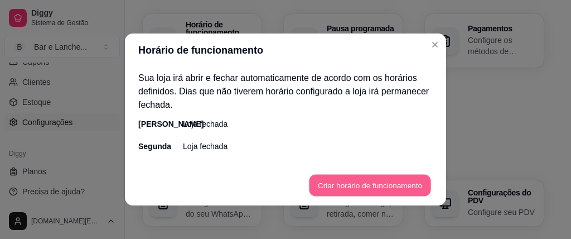
click at [359, 183] on button "Criar horário de funcionamento" at bounding box center [370, 186] width 122 height 22
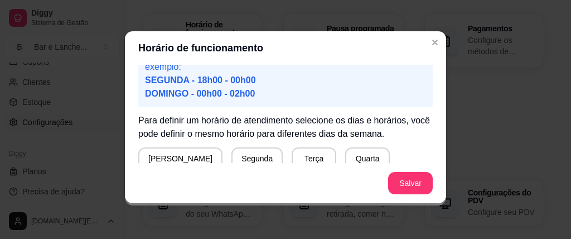
scroll to position [118, 0]
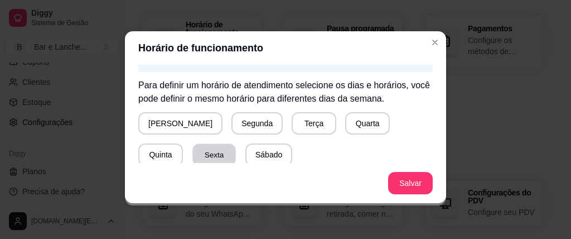
click at [192, 151] on button "Sexta" at bounding box center [213, 155] width 43 height 22
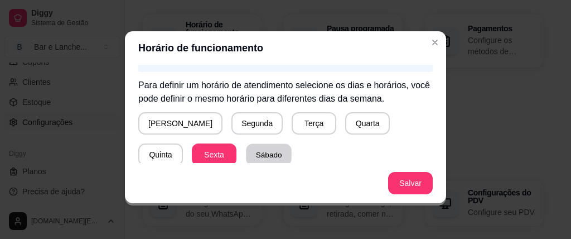
click at [246, 152] on button "Sábado" at bounding box center [269, 155] width 46 height 22
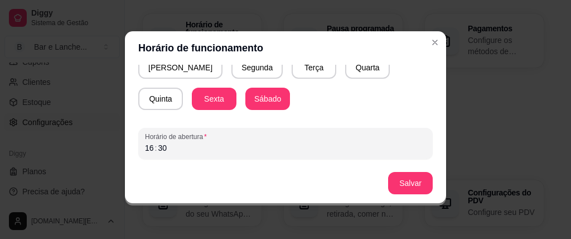
scroll to position [223, 0]
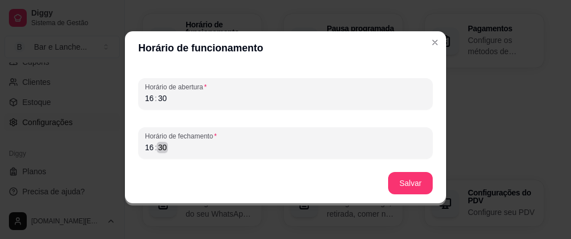
click at [181, 144] on div "16 : 30" at bounding box center [285, 147] width 281 height 13
click at [409, 190] on button "Salvar" at bounding box center [410, 183] width 43 height 22
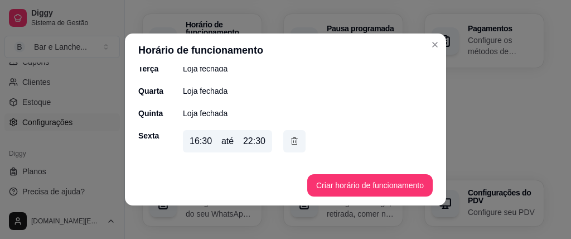
scroll to position [134, 0]
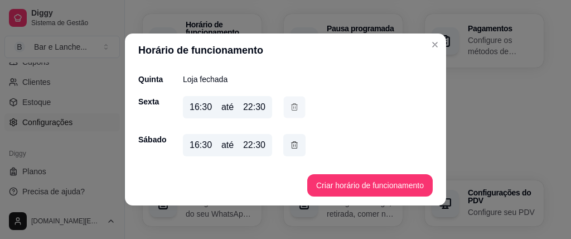
click at [290, 104] on icon "button" at bounding box center [294, 107] width 9 height 12
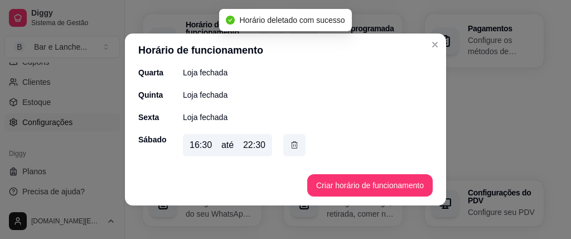
scroll to position [118, 0]
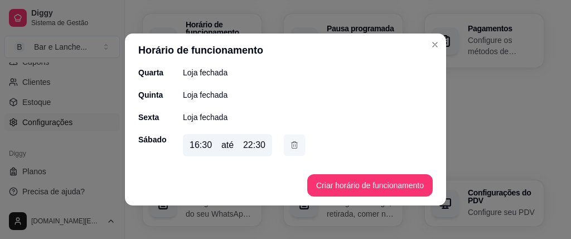
click at [290, 145] on icon "button" at bounding box center [294, 145] width 9 height 12
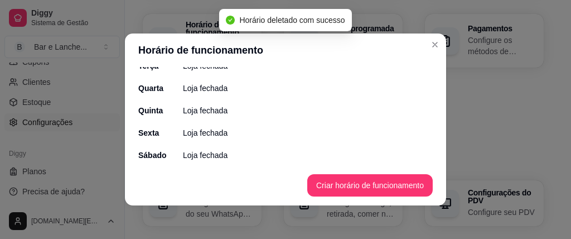
scroll to position [103, 0]
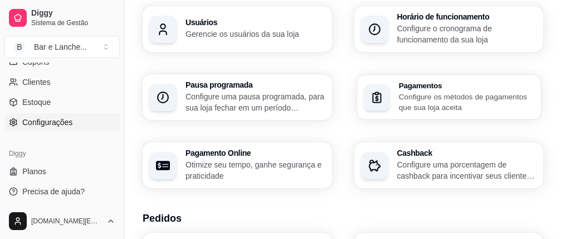
click at [390, 84] on div "button" at bounding box center [377, 97] width 27 height 27
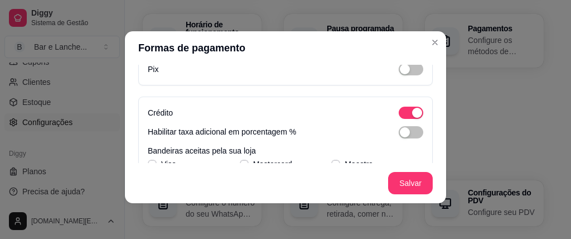
scroll to position [0, 0]
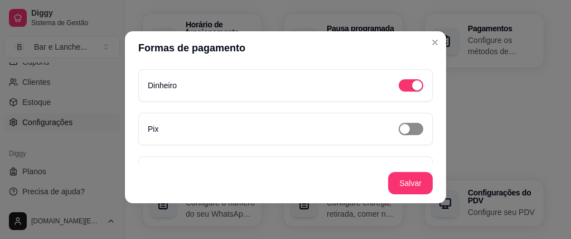
click at [400, 130] on div "button" at bounding box center [405, 129] width 10 height 10
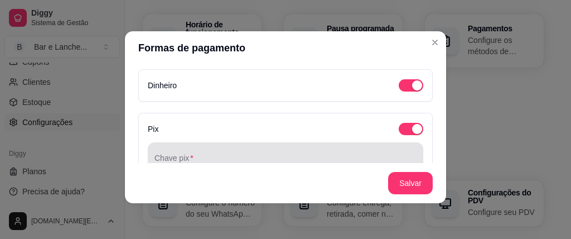
click at [273, 154] on div at bounding box center [285, 158] width 262 height 22
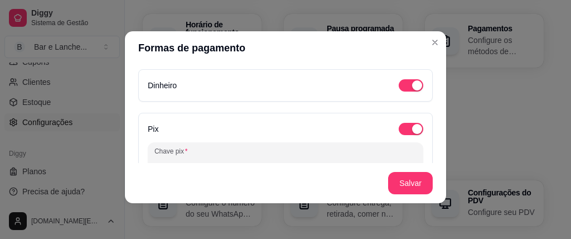
scroll to position [5, 0]
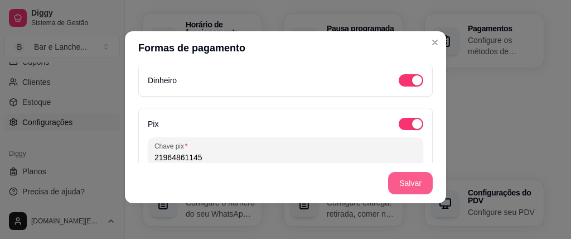
type input "21964861145"
click at [397, 183] on button "Salvar" at bounding box center [410, 183] width 43 height 22
click at [415, 183] on button "Salvar" at bounding box center [410, 183] width 43 height 22
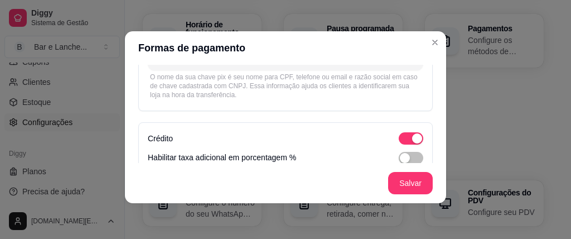
scroll to position [75, 0]
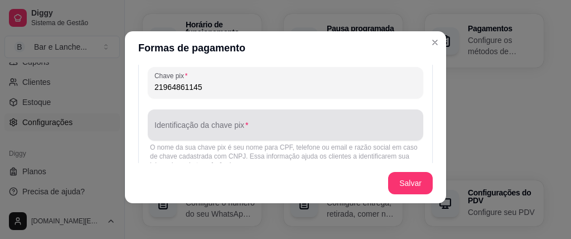
click at [177, 125] on input "Identificação da chave pix" at bounding box center [285, 129] width 262 height 11
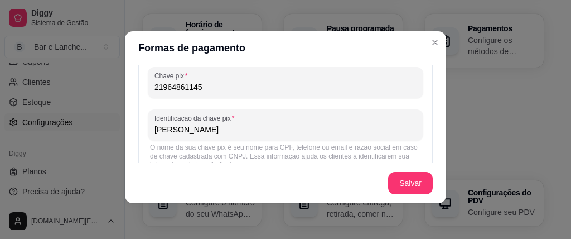
type input "[PERSON_NAME]"
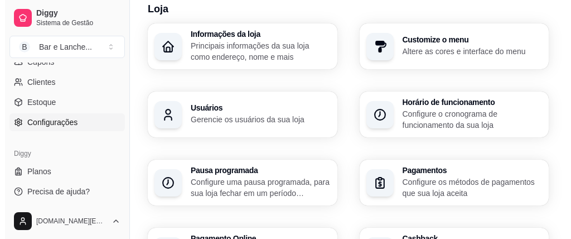
scroll to position [0, 0]
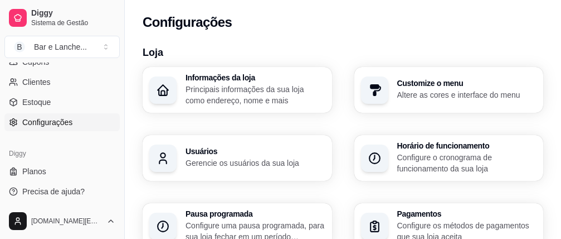
click at [241, 94] on p "Principais informações da sua loja como endereço, nome e mais" at bounding box center [256, 95] width 140 height 22
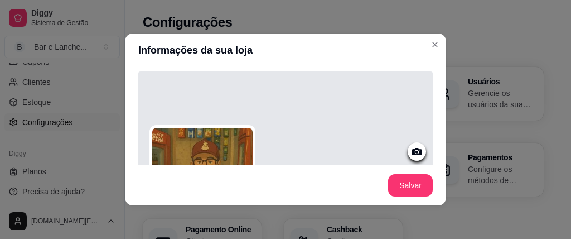
click at [412, 148] on icon at bounding box center [416, 151] width 9 height 7
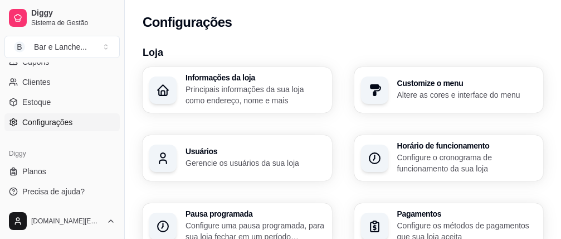
click at [398, 79] on h3 "Customize o menu" at bounding box center [468, 83] width 140 height 8
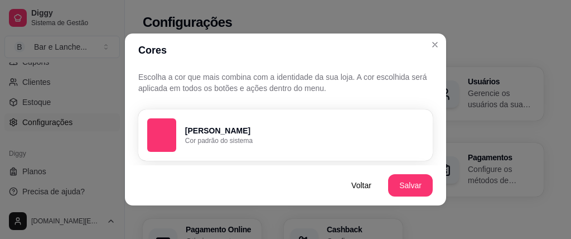
click at [167, 133] on div "button" at bounding box center [161, 134] width 29 height 33
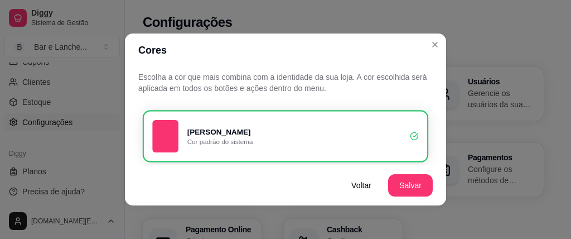
click at [167, 133] on div "button" at bounding box center [165, 136] width 26 height 32
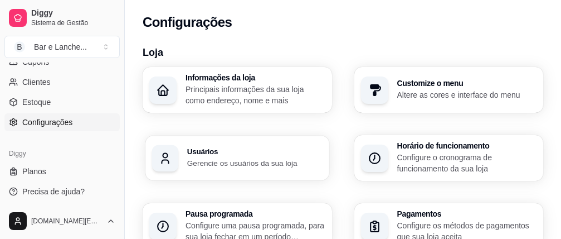
click at [329, 135] on div "Usuários Gerencie os usuários da sua loja" at bounding box center [237, 157] width 183 height 45
click at [389, 212] on div "button" at bounding box center [374, 225] width 27 height 27
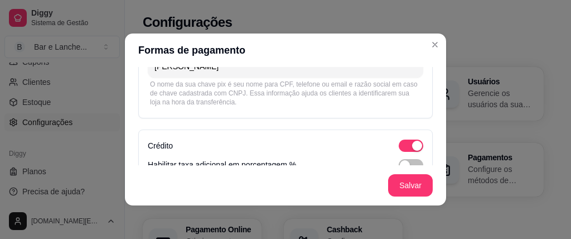
scroll to position [176, 0]
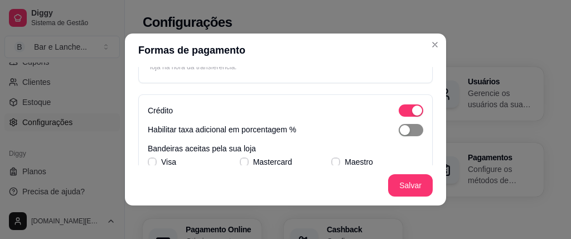
click at [400, 130] on div "button" at bounding box center [405, 130] width 10 height 10
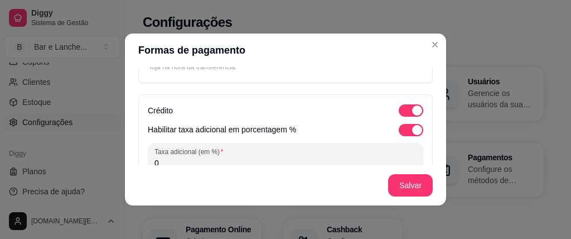
scroll to position [211, 0]
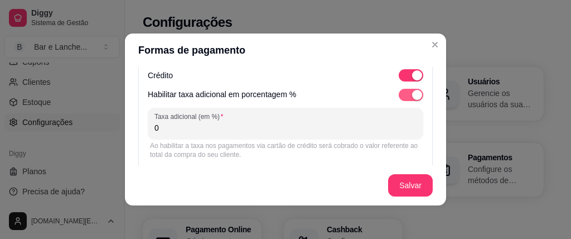
click at [412, 95] on div "button" at bounding box center [417, 95] width 10 height 10
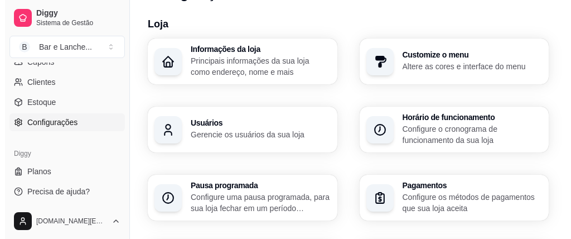
scroll to position [85, 0]
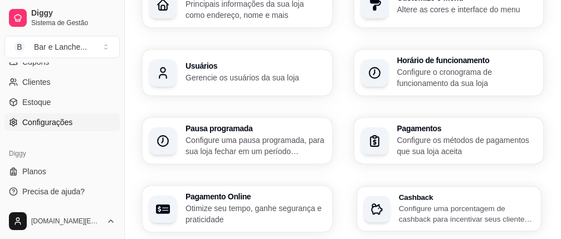
click at [399, 193] on h3 "Cashback" at bounding box center [466, 197] width 135 height 8
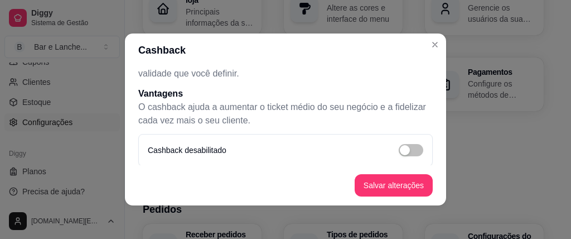
scroll to position [133, 0]
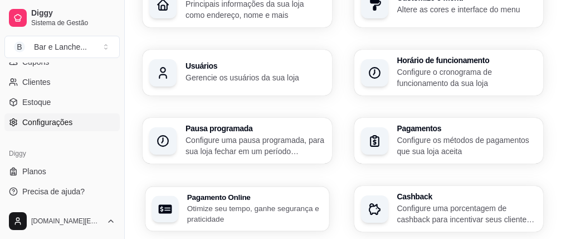
click at [229, 202] on p "Otimize seu tempo, ganhe segurança e praticidade" at bounding box center [254, 213] width 135 height 22
select select "4.98"
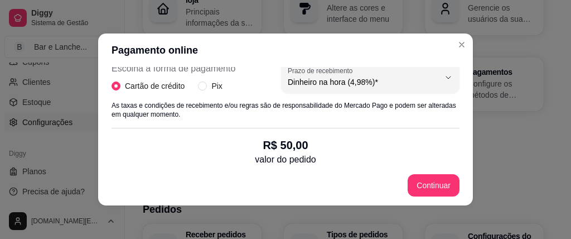
scroll to position [281, 0]
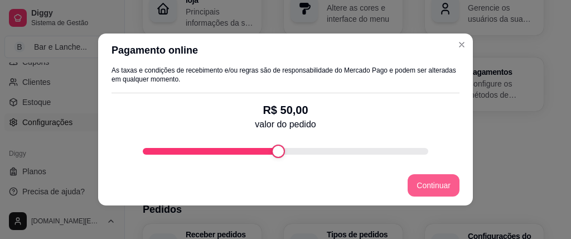
click at [436, 183] on button "Continuar" at bounding box center [434, 185] width 52 height 22
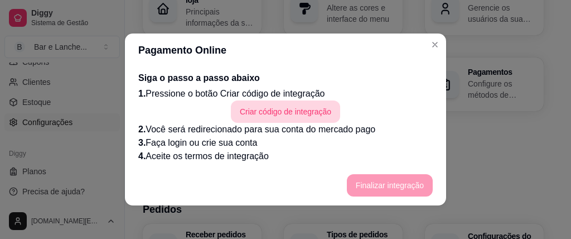
click at [298, 113] on button "Criar código de integração" at bounding box center [285, 111] width 109 height 22
click at [284, 113] on button "Criar código de integração" at bounding box center [285, 111] width 109 height 22
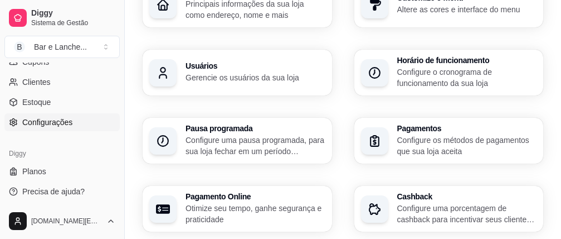
click at [238, 192] on h3 "Pagamento Online" at bounding box center [256, 196] width 140 height 8
select select "4.98"
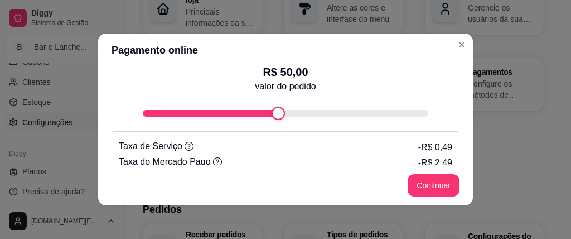
scroll to position [351, 0]
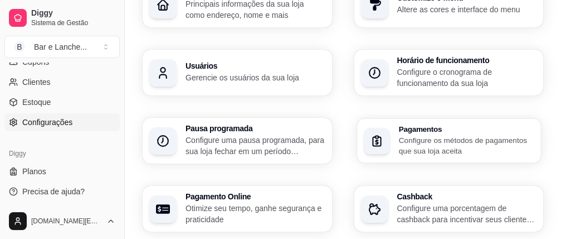
click at [484, 134] on p "Configure os métodos de pagamentos que sua loja aceita" at bounding box center [466, 145] width 135 height 22
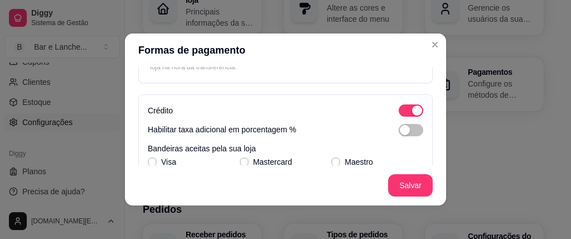
scroll to position [211, 0]
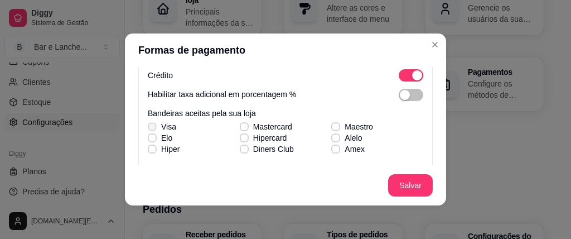
click at [150, 127] on icon at bounding box center [152, 126] width 6 height 4
click at [150, 129] on input "Visa" at bounding box center [150, 132] width 7 height 7
checkbox input "true"
click at [148, 140] on label "Hiper" at bounding box center [163, 149] width 41 height 20
click at [148, 151] on input "Hiper" at bounding box center [150, 154] width 7 height 7
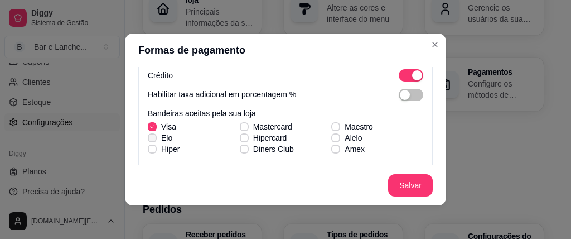
checkbox input "true"
click at [148, 135] on span at bounding box center [152, 137] width 8 height 8
click at [148, 140] on input "Elo" at bounding box center [150, 143] width 7 height 7
checkbox input "true"
click at [241, 125] on icon at bounding box center [244, 126] width 7 height 4
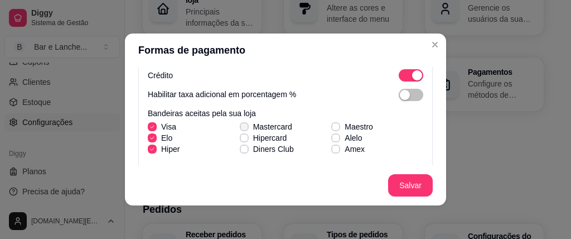
click at [239, 129] on input "Mastercard" at bounding box center [242, 132] width 7 height 7
checkbox input "true"
click at [241, 137] on icon at bounding box center [244, 137] width 7 height 4
click at [239, 140] on input "Hipercard" at bounding box center [242, 143] width 7 height 7
checkbox input "true"
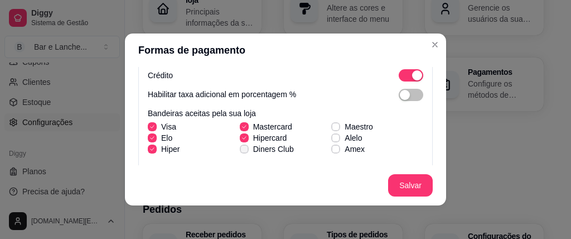
click at [241, 149] on icon at bounding box center [244, 149] width 7 height 4
click at [239, 151] on input "Diners Club" at bounding box center [242, 154] width 7 height 7
checkbox input "true"
click at [333, 125] on icon at bounding box center [336, 126] width 6 height 4
click at [331, 129] on input "Maestro" at bounding box center [334, 132] width 7 height 7
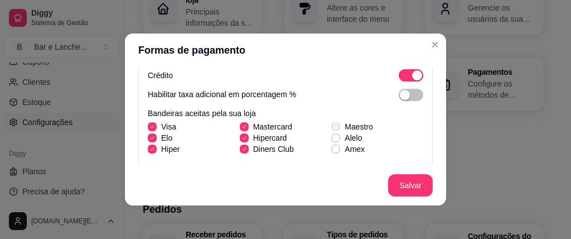
checkbox input "true"
click at [333, 137] on icon at bounding box center [336, 137] width 6 height 4
click at [331, 140] on input "Alelo" at bounding box center [334, 143] width 7 height 7
click at [333, 137] on icon at bounding box center [336, 137] width 6 height 4
click at [331, 140] on input "Alelo" at bounding box center [334, 143] width 7 height 7
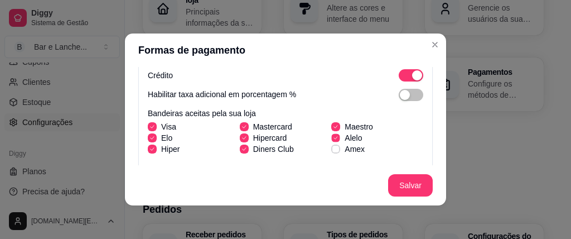
checkbox input "false"
click at [333, 148] on icon at bounding box center [336, 149] width 6 height 4
click at [331, 151] on input "Amex" at bounding box center [334, 154] width 7 height 7
checkbox input "true"
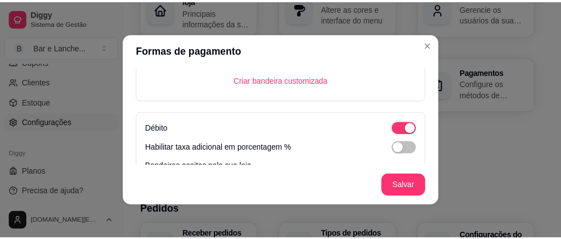
scroll to position [370, 0]
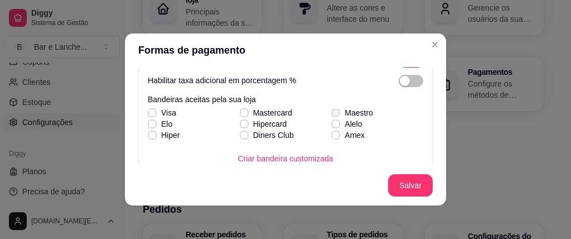
click at [333, 113] on icon at bounding box center [336, 112] width 6 height 4
click at [331, 115] on input "Maestro" at bounding box center [334, 118] width 7 height 7
checkbox input "true"
click at [331, 132] on span at bounding box center [335, 134] width 9 height 9
click at [331, 137] on input "Amex" at bounding box center [334, 140] width 7 height 7
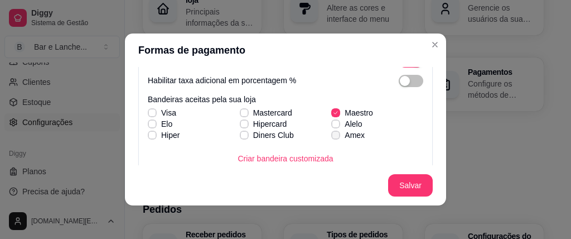
checkbox input "true"
click at [241, 134] on icon at bounding box center [244, 135] width 6 height 4
click at [239, 137] on input "Diners Club" at bounding box center [242, 140] width 7 height 7
checkbox input "true"
click at [241, 123] on icon at bounding box center [244, 124] width 6 height 4
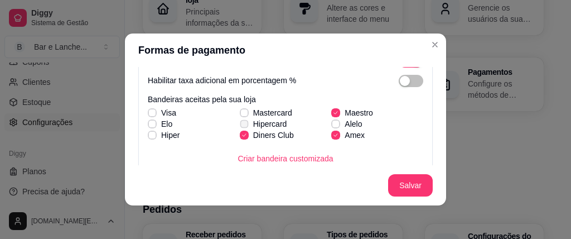
click at [239, 126] on input "Hipercard" at bounding box center [242, 129] width 7 height 7
checkbox input "true"
click at [241, 112] on icon at bounding box center [244, 112] width 6 height 4
click at [239, 115] on input "Mastercard" at bounding box center [242, 118] width 7 height 7
checkbox input "true"
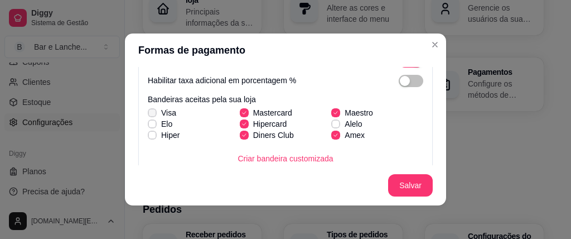
click at [149, 113] on icon at bounding box center [152, 112] width 7 height 4
click at [147, 115] on input "Visa" at bounding box center [150, 118] width 7 height 7
checkbox input "true"
click at [149, 123] on icon at bounding box center [152, 124] width 7 height 4
click at [148, 126] on input "Elo" at bounding box center [150, 129] width 7 height 7
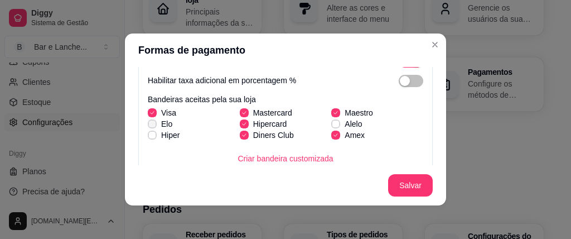
checkbox input "true"
click at [148, 132] on span at bounding box center [152, 134] width 8 height 8
click at [148, 137] on input "Hiper" at bounding box center [150, 140] width 7 height 7
checkbox input "true"
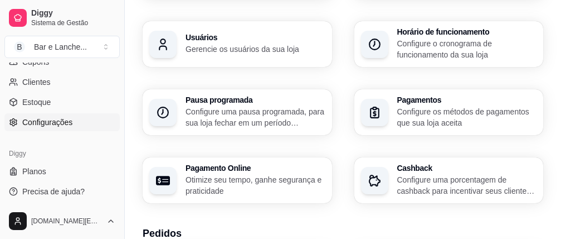
scroll to position [142, 0]
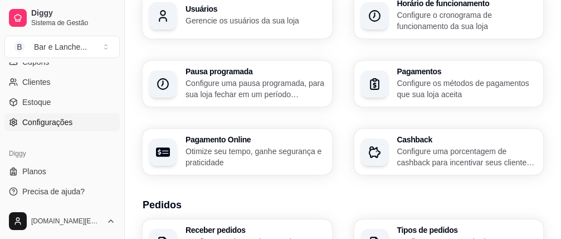
click at [398, 226] on div "Tipos de pedidos Configure entrega, retirada, comer no local e tempo de entrega…" at bounding box center [468, 242] width 140 height 32
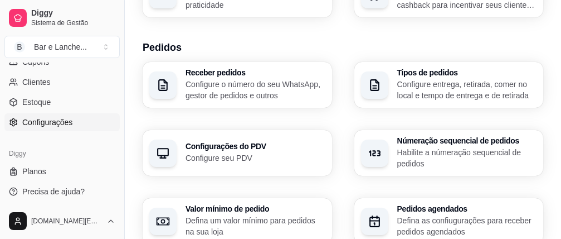
scroll to position [243, 0]
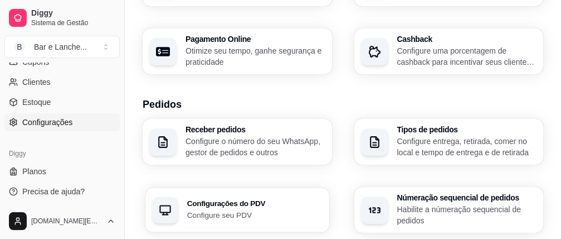
click at [323, 200] on h3 "Configurações do PDV" at bounding box center [254, 204] width 135 height 8
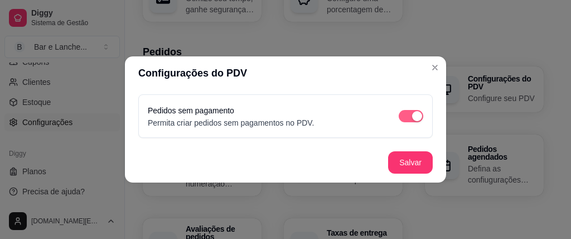
click at [410, 117] on span "button" at bounding box center [411, 116] width 25 height 12
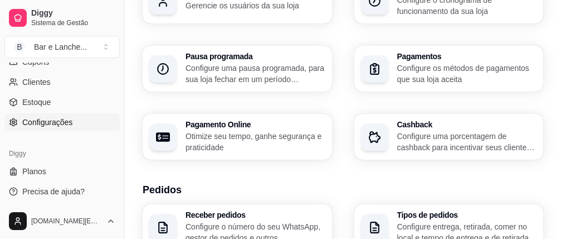
scroll to position [129, 0]
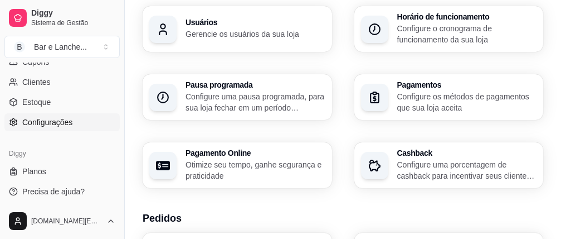
click at [506, 81] on h3 "Pagamentos" at bounding box center [468, 85] width 140 height 8
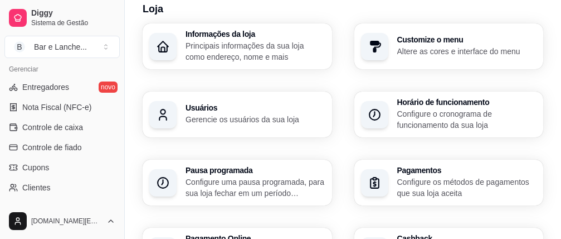
scroll to position [422, 0]
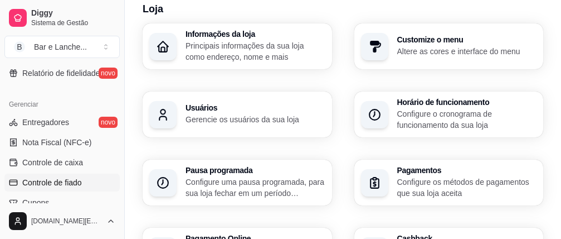
click at [84, 185] on link "Controle de fiado" at bounding box center [61, 182] width 115 height 18
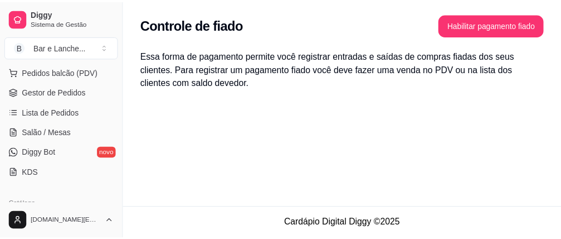
scroll to position [176, 0]
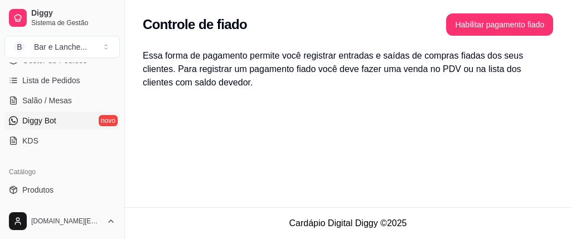
click at [59, 119] on link "Diggy Bot novo" at bounding box center [61, 121] width 115 height 18
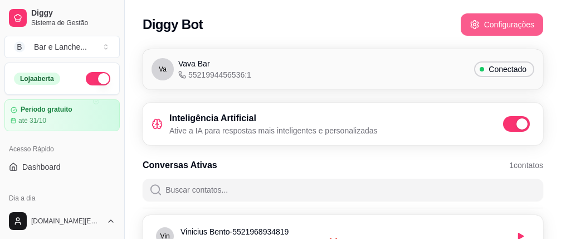
click at [501, 22] on button "Configurações" at bounding box center [502, 24] width 83 height 22
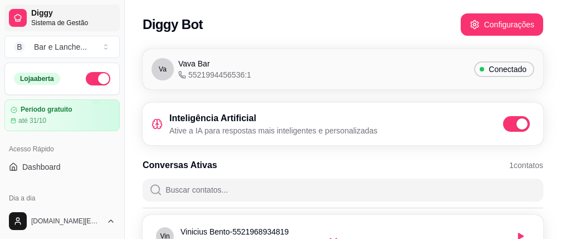
click at [55, 16] on span "Diggy" at bounding box center [73, 13] width 84 height 10
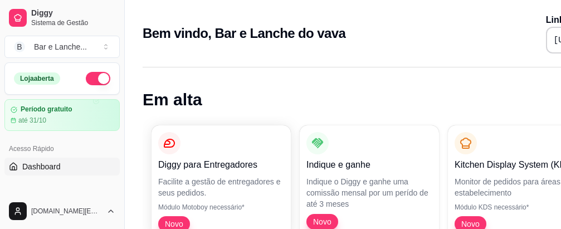
click at [554, 12] on div "Bem vindo, Bar e Lanche do vava Link da sua loja https://diggy.menu/68dde7fa790…" at bounding box center [405, 30] width 561 height 60
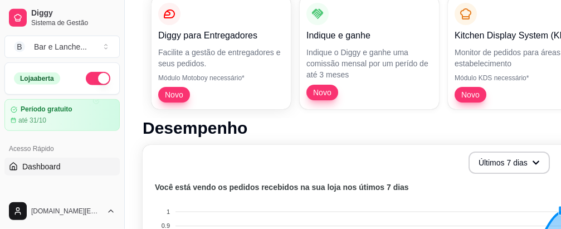
scroll to position [142, 0]
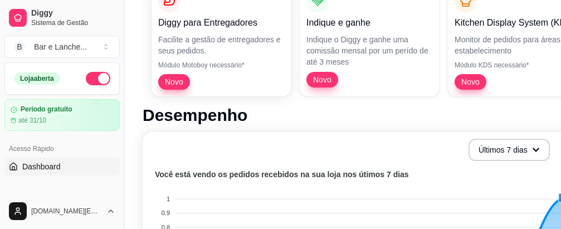
click at [510, 44] on p "Monitor de pedidos para áreas do estabelecimento" at bounding box center [518, 45] width 126 height 22
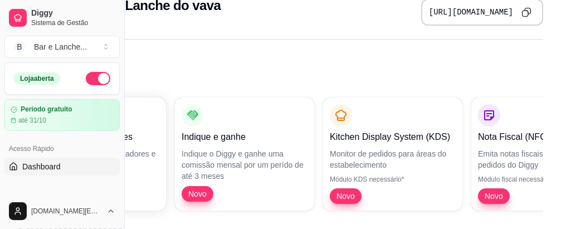
scroll to position [0, 125]
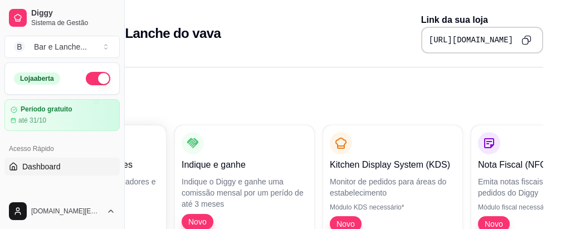
click at [92, 79] on button "button" at bounding box center [98, 78] width 25 height 13
